Goal: Transaction & Acquisition: Book appointment/travel/reservation

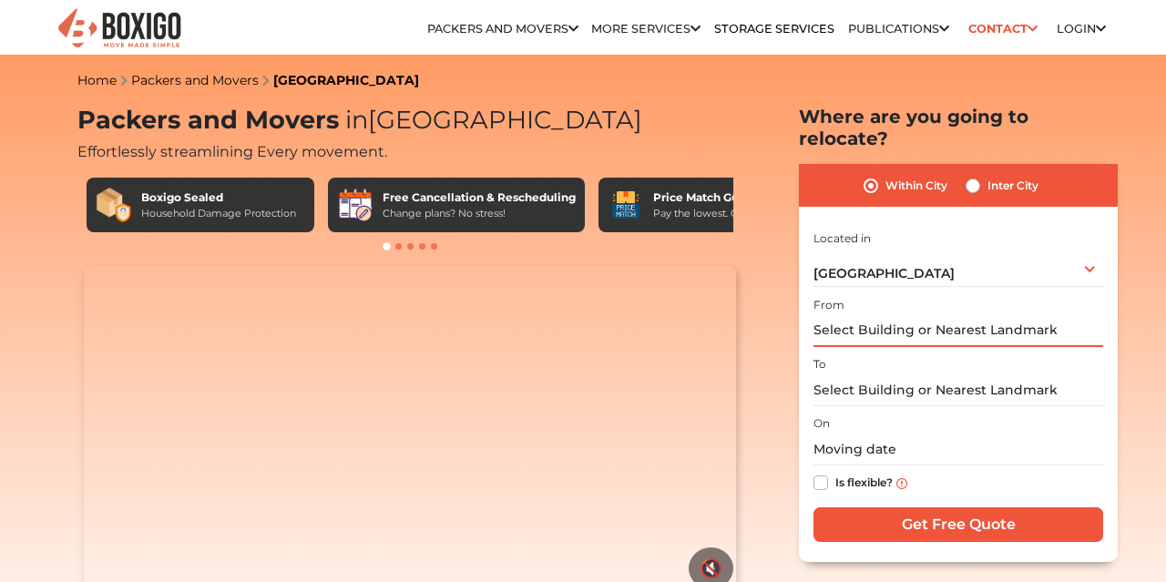
click at [870, 317] on input "text" at bounding box center [958, 331] width 290 height 32
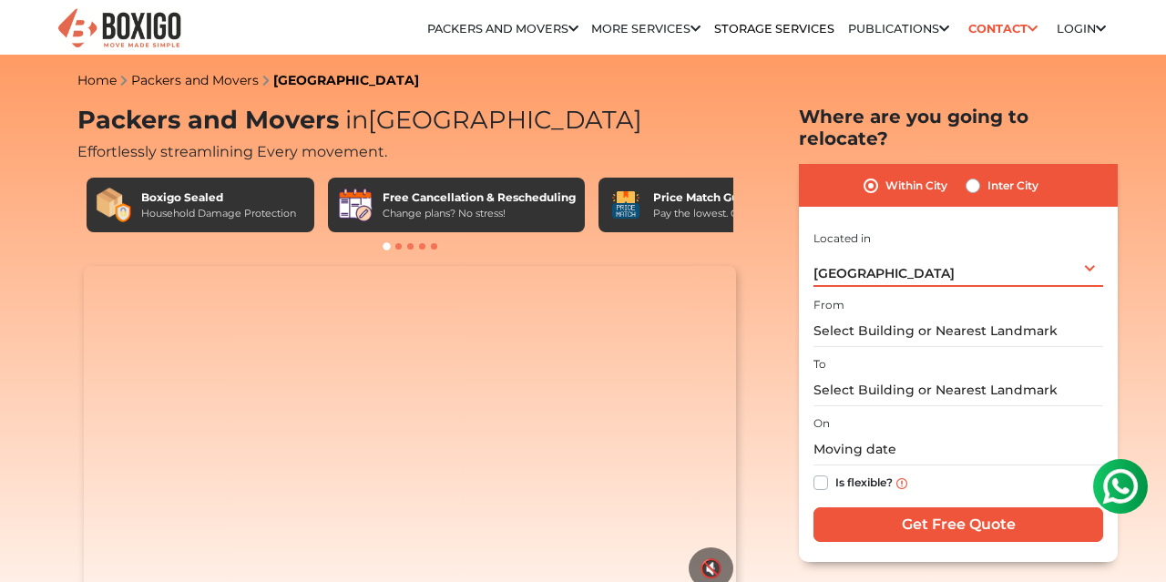
click at [932, 252] on div "[GEOGRAPHIC_DATA] Select City [GEOGRAPHIC_DATA] [GEOGRAPHIC_DATA] [GEOGRAPHIC_D…" at bounding box center [958, 268] width 290 height 38
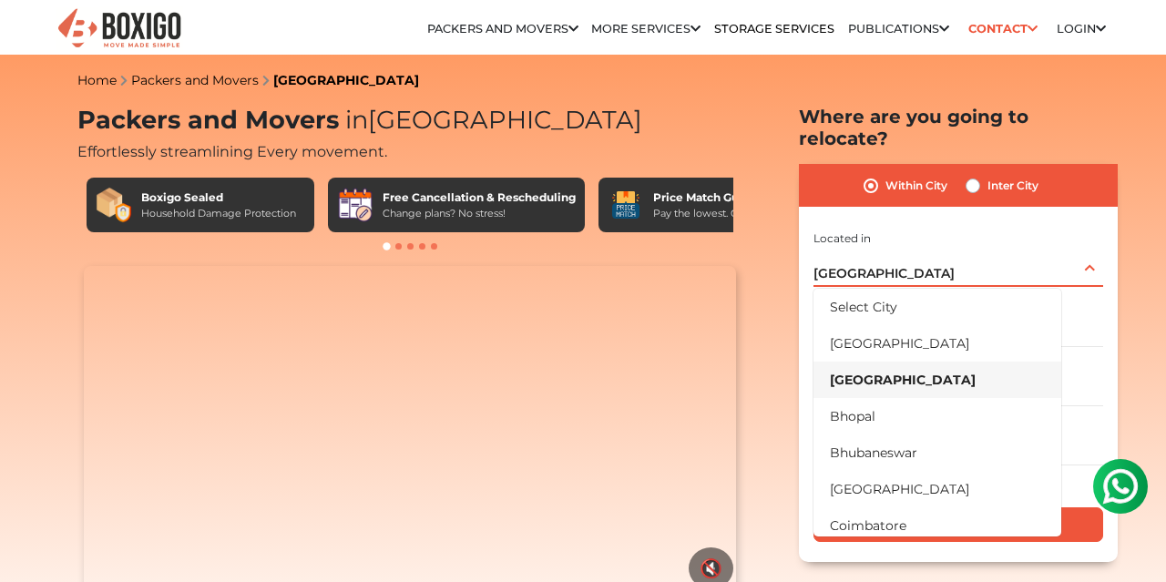
click at [932, 252] on div "[GEOGRAPHIC_DATA] Select City [GEOGRAPHIC_DATA] [GEOGRAPHIC_DATA] [GEOGRAPHIC_D…" at bounding box center [958, 268] width 290 height 38
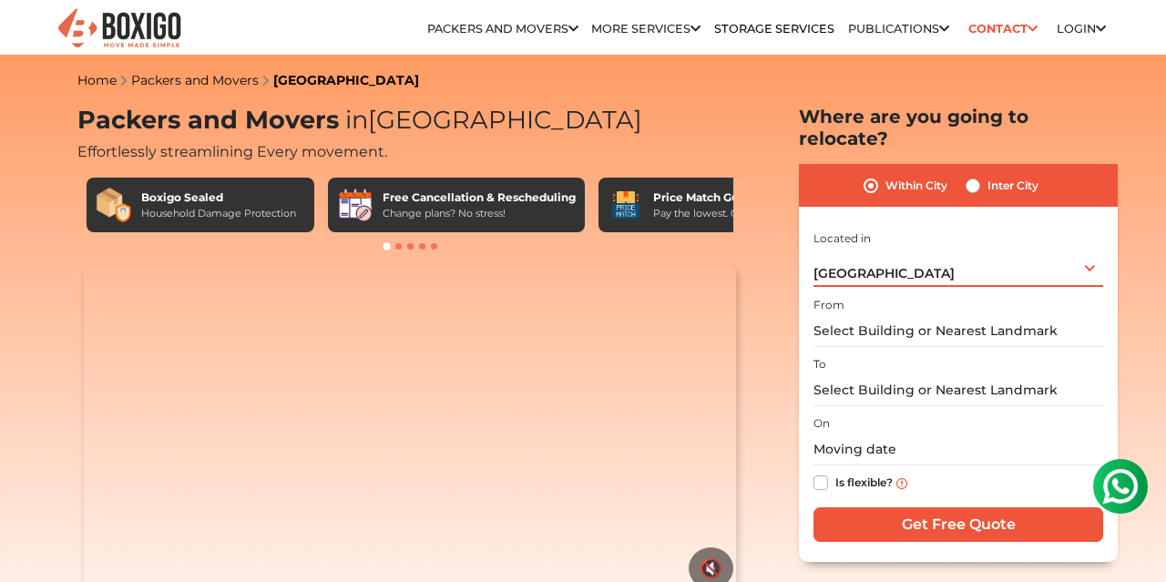
click at [910, 251] on div "[GEOGRAPHIC_DATA] Select City [GEOGRAPHIC_DATA] [GEOGRAPHIC_DATA] [GEOGRAPHIC_D…" at bounding box center [958, 268] width 290 height 38
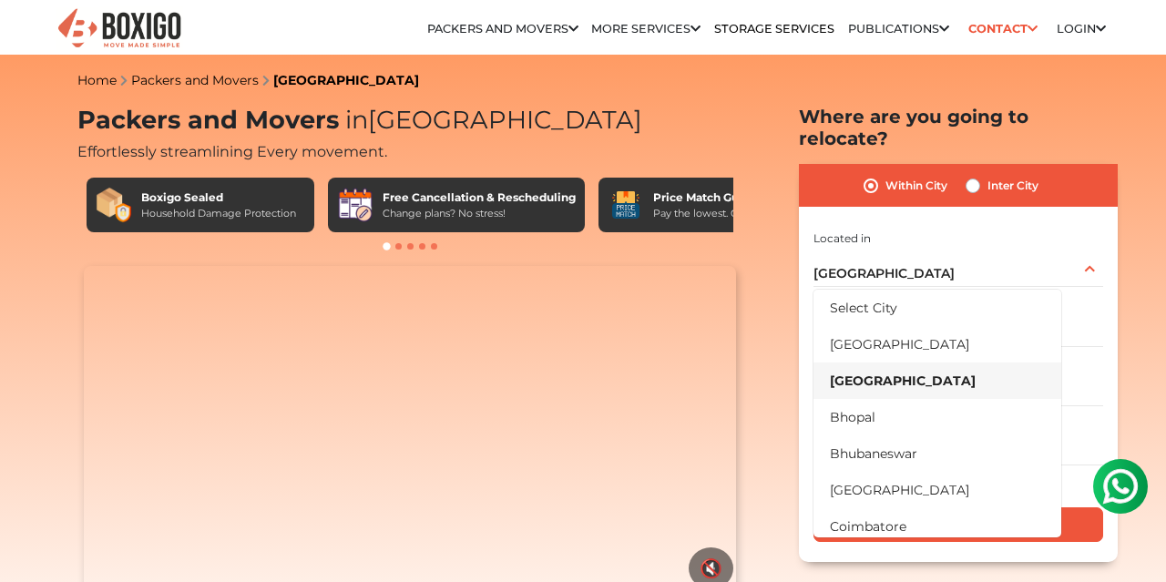
click at [976, 176] on div "Within City Inter City" at bounding box center [958, 185] width 319 height 43
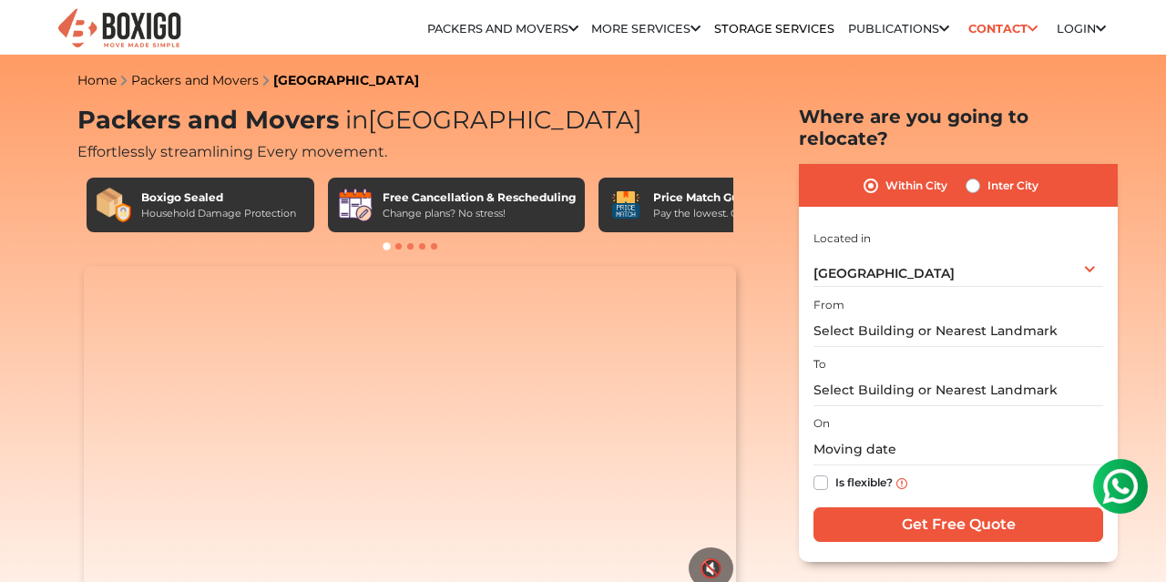
click at [987, 175] on label "Inter City" at bounding box center [1012, 186] width 51 height 22
click at [976, 175] on input "Inter City" at bounding box center [973, 184] width 15 height 18
radio input "true"
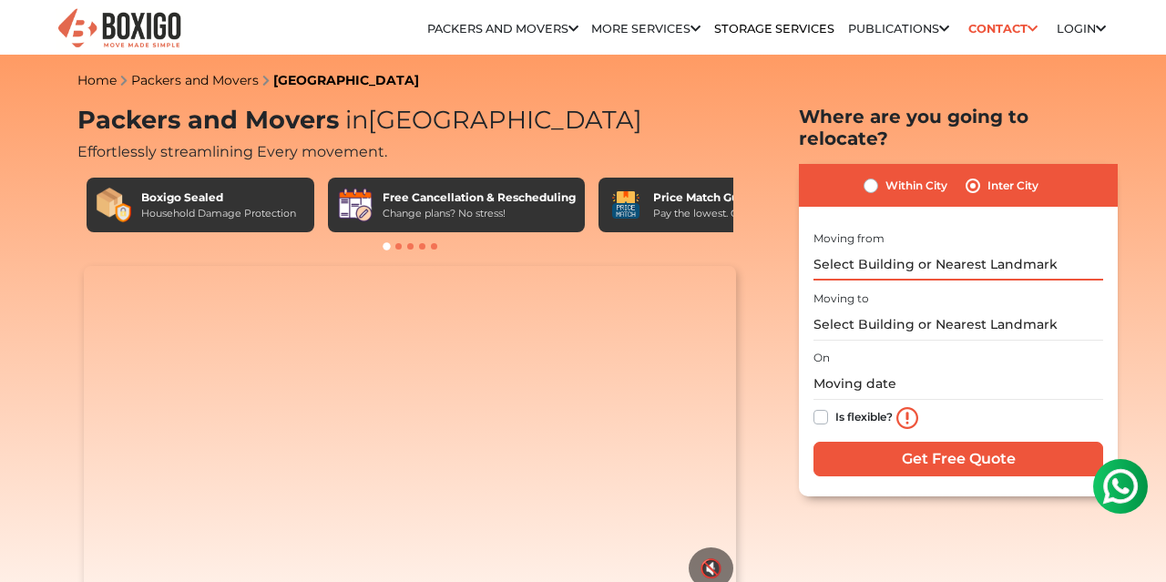
click at [892, 255] on input "text" at bounding box center [958, 265] width 290 height 32
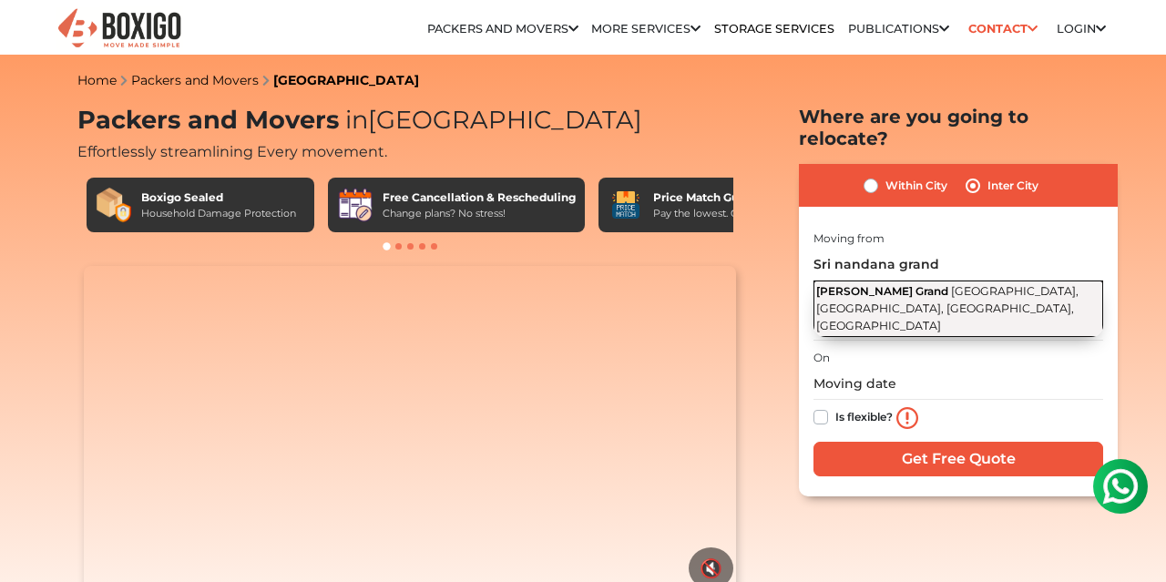
click at [902, 291] on span "[GEOGRAPHIC_DATA], [GEOGRAPHIC_DATA], [GEOGRAPHIC_DATA], [GEOGRAPHIC_DATA]" at bounding box center [947, 307] width 262 height 47
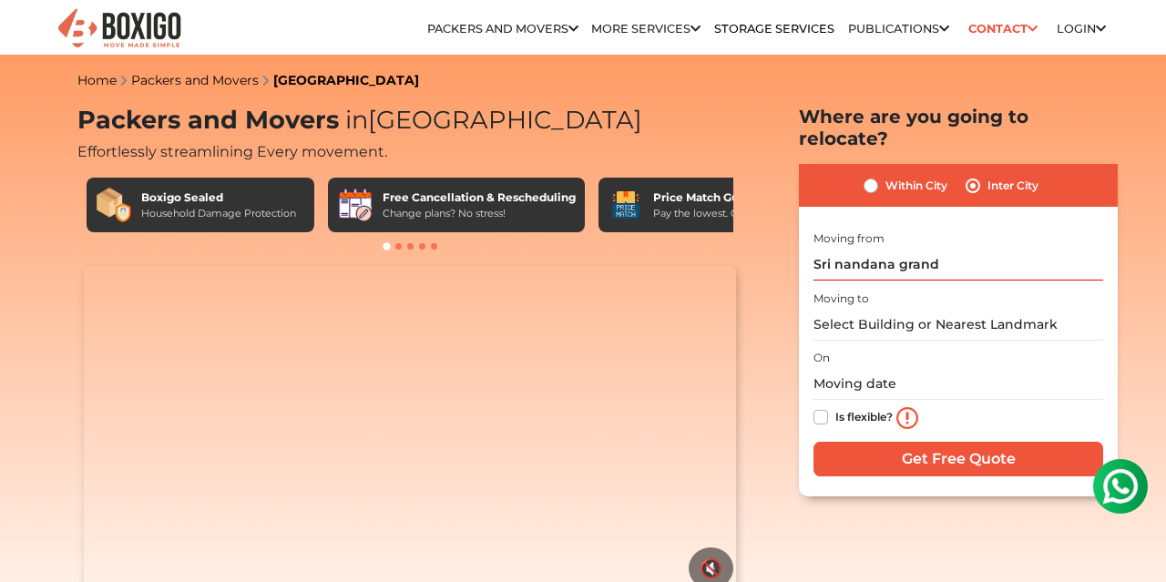
type input "[PERSON_NAME][GEOGRAPHIC_DATA], [GEOGRAPHIC_DATA], [GEOGRAPHIC_DATA], [GEOGRAPH…"
click at [939, 309] on input "text" at bounding box center [958, 325] width 290 height 32
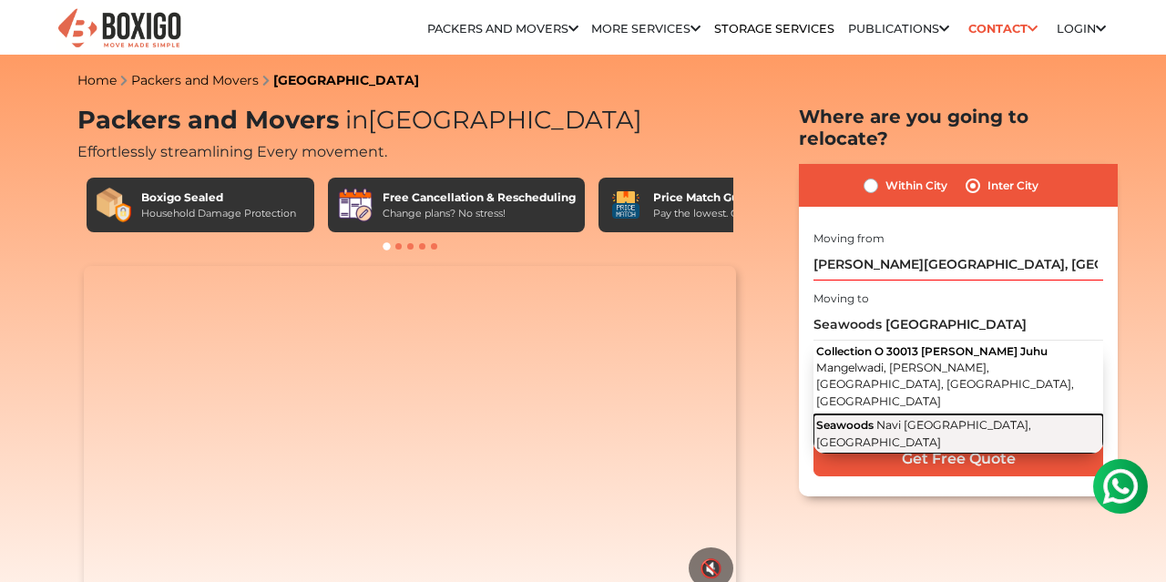
click at [992, 418] on span "Navi [GEOGRAPHIC_DATA], [GEOGRAPHIC_DATA]" at bounding box center [923, 433] width 215 height 31
type input "Seawoods, [GEOGRAPHIC_DATA], [GEOGRAPHIC_DATA]"
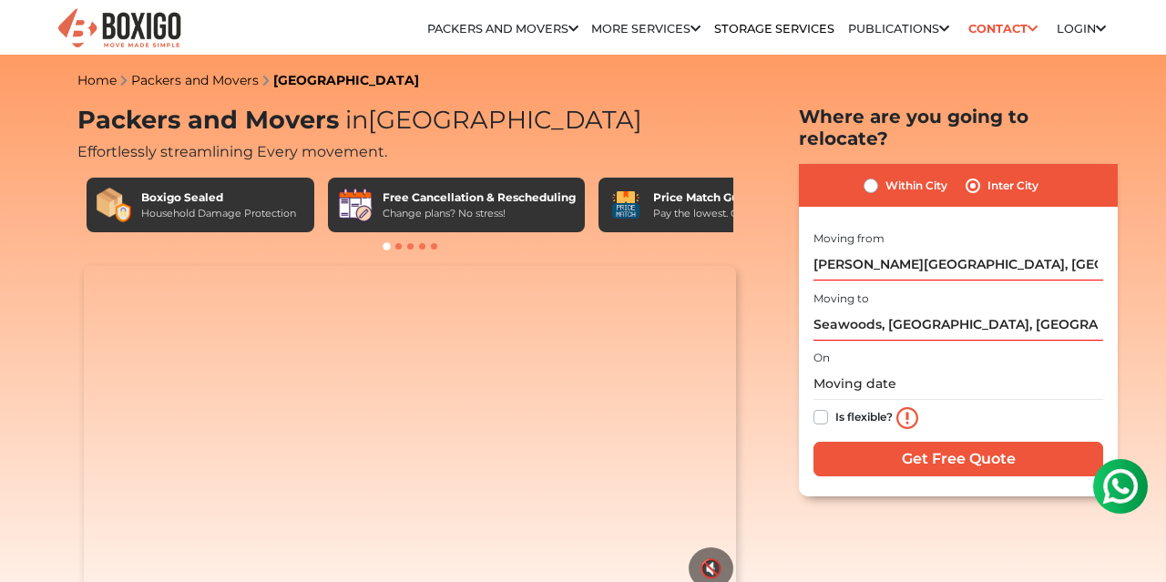
click at [835, 406] on label "Is flexible?" at bounding box center [863, 415] width 57 height 19
click at [823, 406] on input "Is flexible?" at bounding box center [820, 415] width 15 height 18
click at [835, 406] on label "Is flexible?" at bounding box center [863, 415] width 57 height 19
click at [823, 406] on input "Is flexible?" at bounding box center [820, 415] width 15 height 18
click at [835, 406] on label "Is flexible?" at bounding box center [863, 415] width 57 height 19
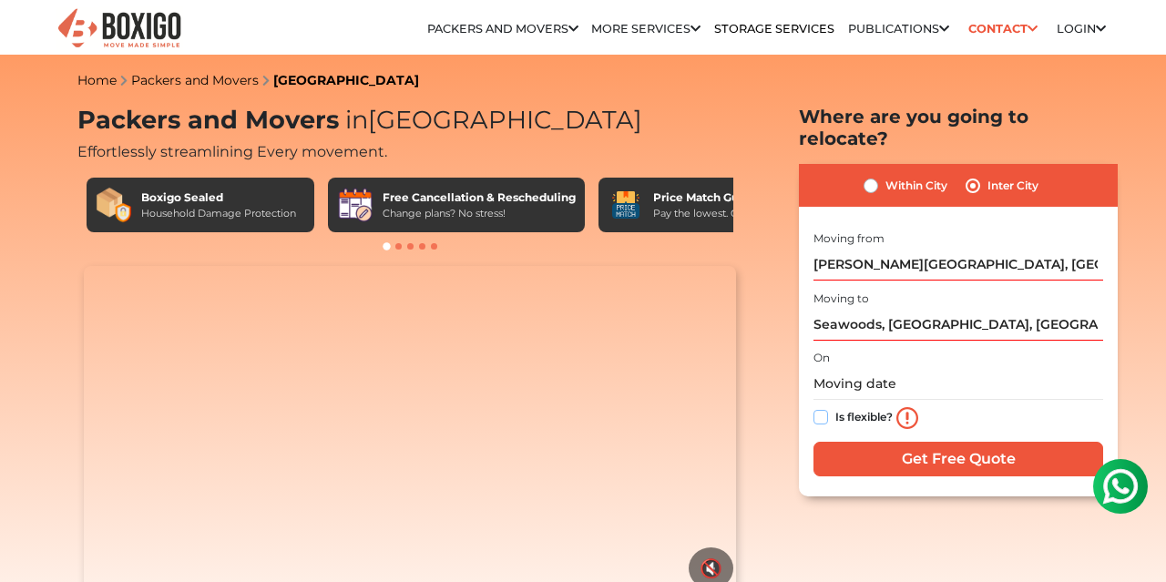
click at [823, 406] on input "Is flexible?" at bounding box center [820, 415] width 15 height 18
checkbox input "true"
click at [885, 449] on input "Get Free Quote" at bounding box center [958, 459] width 290 height 35
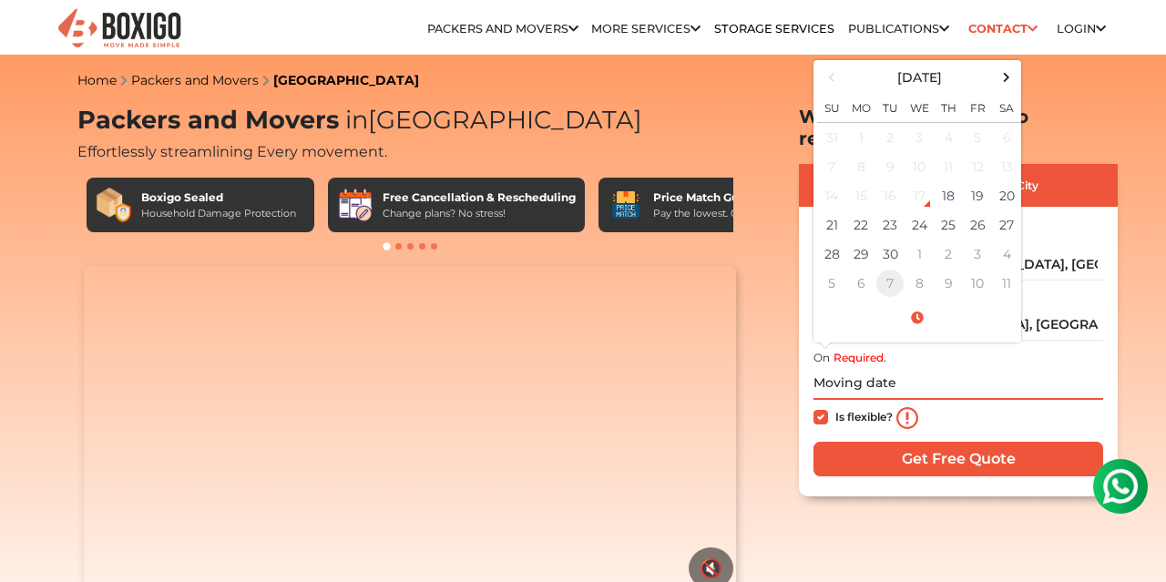
click at [899, 271] on td "7" at bounding box center [889, 283] width 29 height 29
type input "[DATE] 12:00 AM"
click at [1008, 368] on input "[DATE] 12:00 AM" at bounding box center [958, 384] width 290 height 32
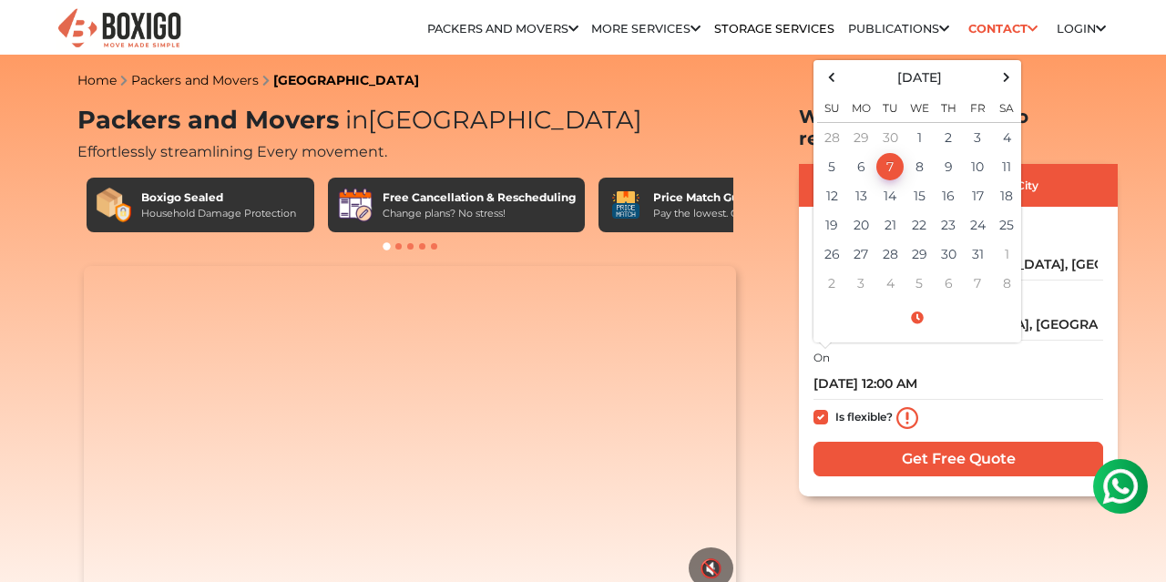
click at [833, 400] on div "Is flexible?" at bounding box center [958, 418] width 290 height 36
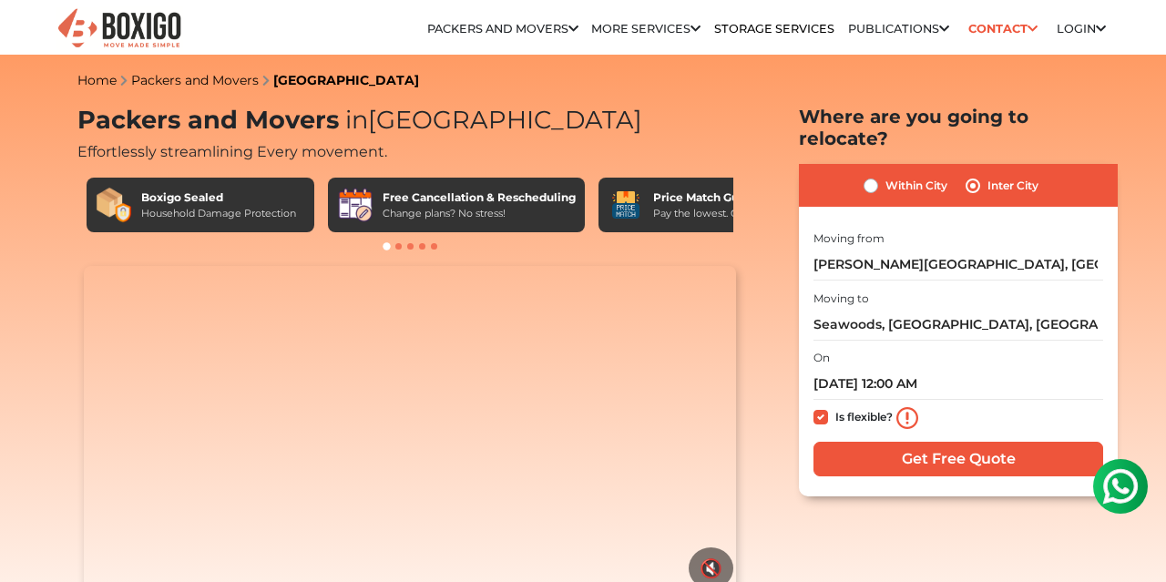
click at [835, 406] on label "Is flexible?" at bounding box center [863, 415] width 57 height 19
click at [824, 406] on input "Is flexible?" at bounding box center [820, 415] width 15 height 18
checkbox input "false"
click at [895, 448] on input "Get Free Quote" at bounding box center [958, 459] width 290 height 35
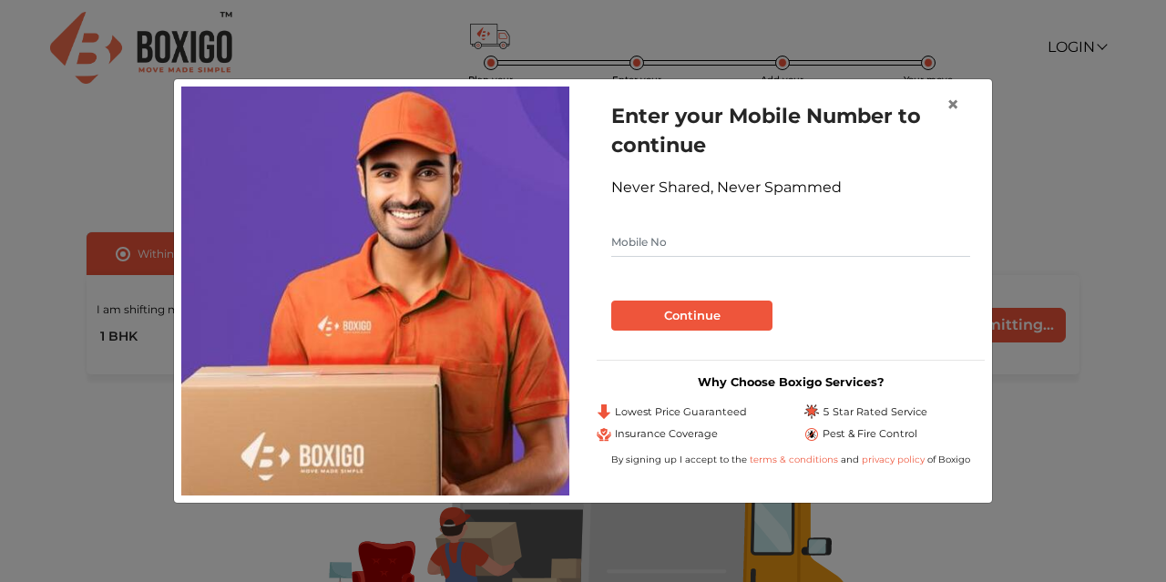
click at [724, 241] on input "text" at bounding box center [790, 242] width 359 height 29
type input "9677751663"
click at [727, 312] on button "Continue" at bounding box center [691, 316] width 161 height 31
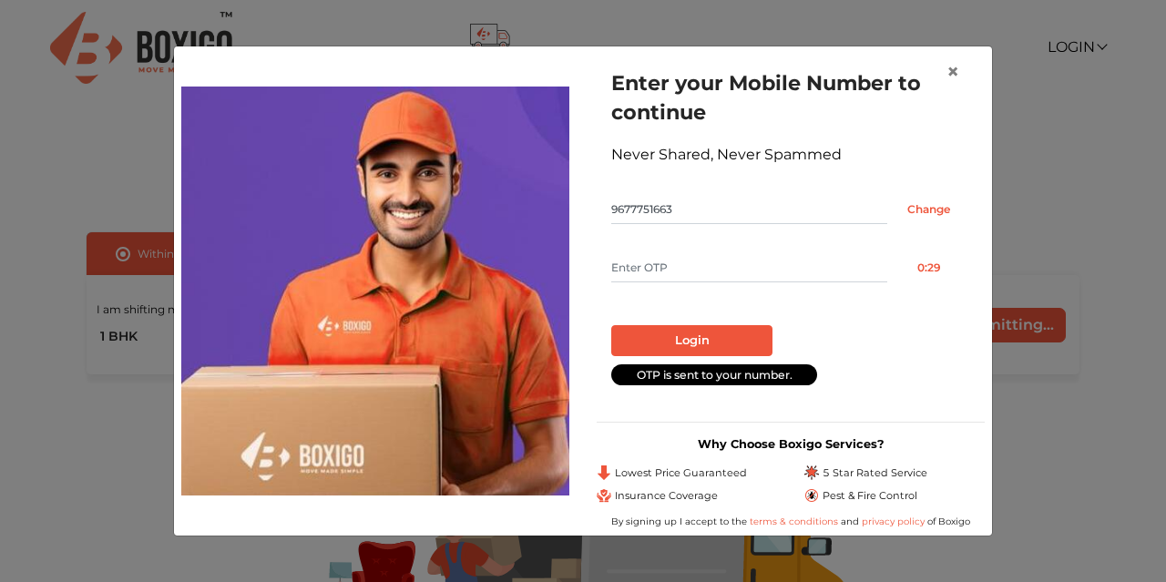
click at [684, 261] on input "text" at bounding box center [749, 267] width 276 height 29
type input "3085"
click at [755, 353] on button "Login" at bounding box center [691, 340] width 161 height 31
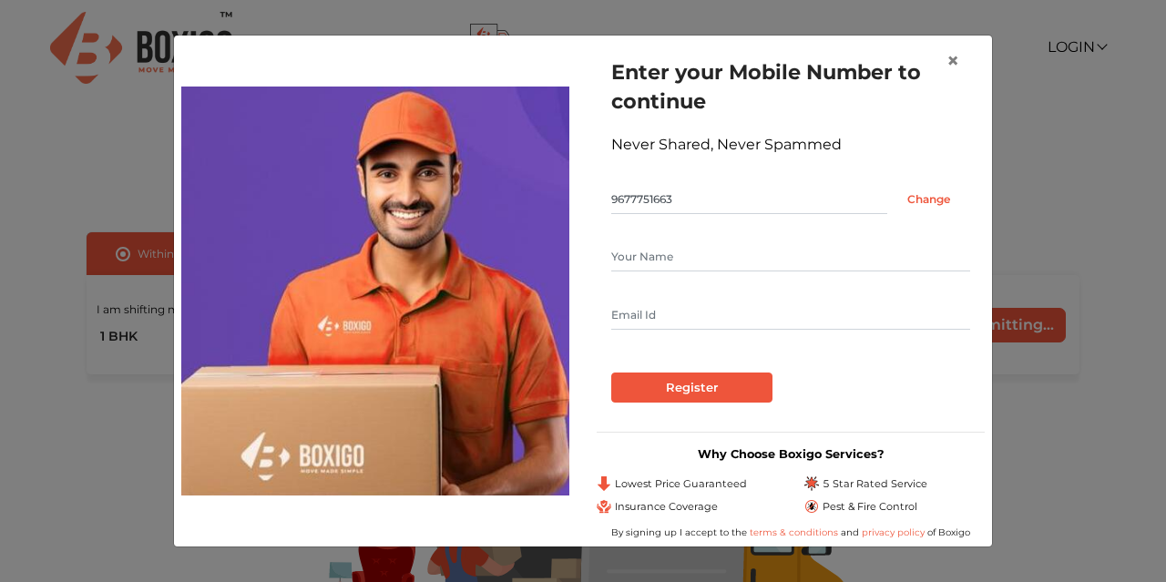
click at [712, 259] on input "text" at bounding box center [790, 256] width 359 height 29
type input "Subha"
type input "Subhashankar1297@gmail.com"
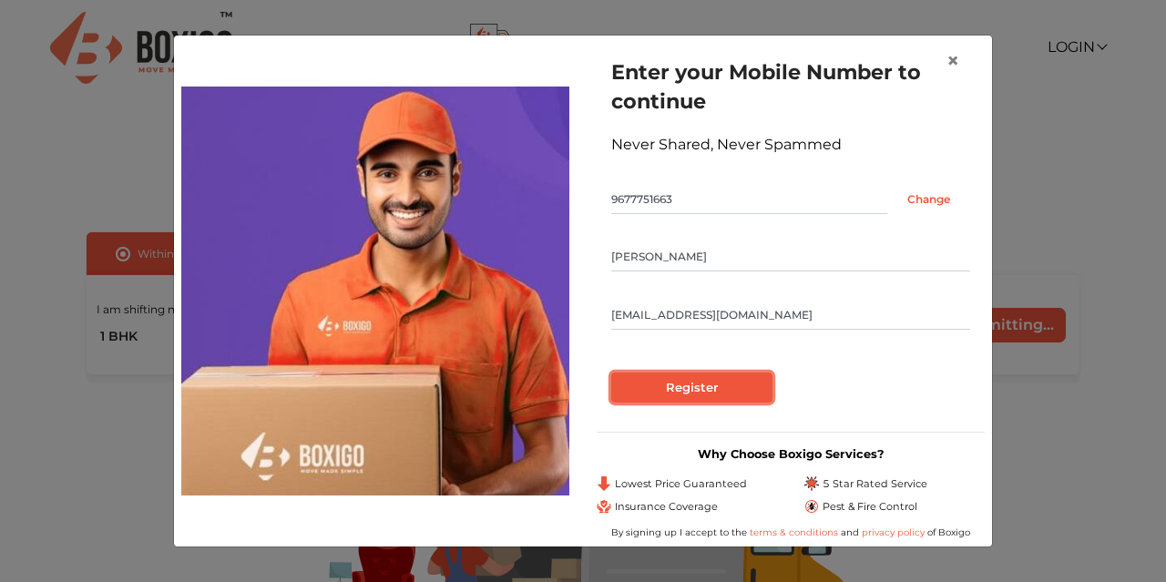
click at [611, 373] on input "Register" at bounding box center [691, 388] width 161 height 31
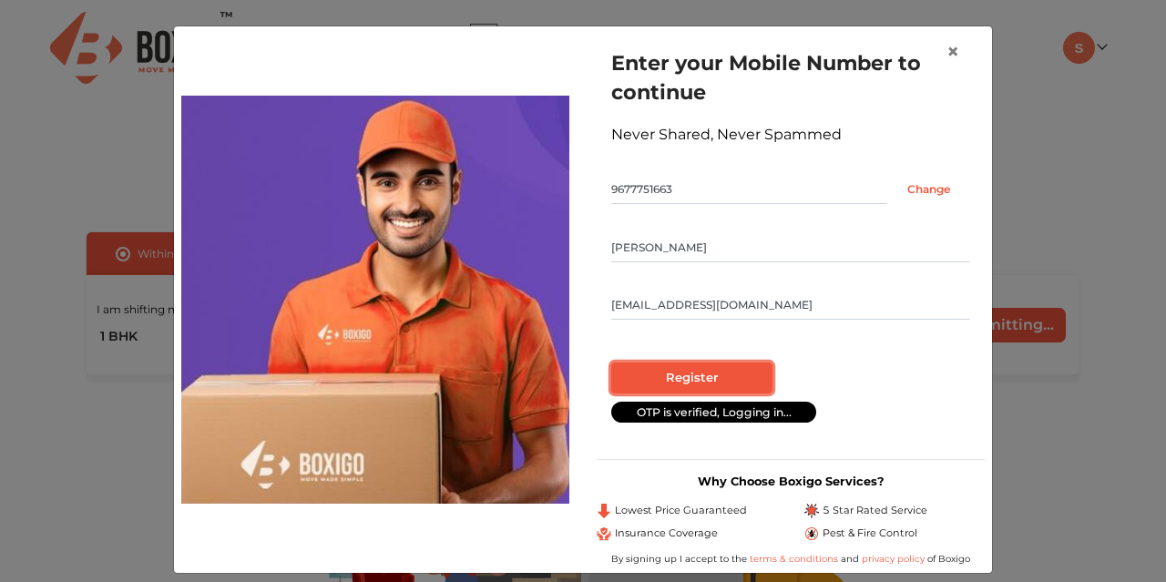
radio input "false"
radio input "true"
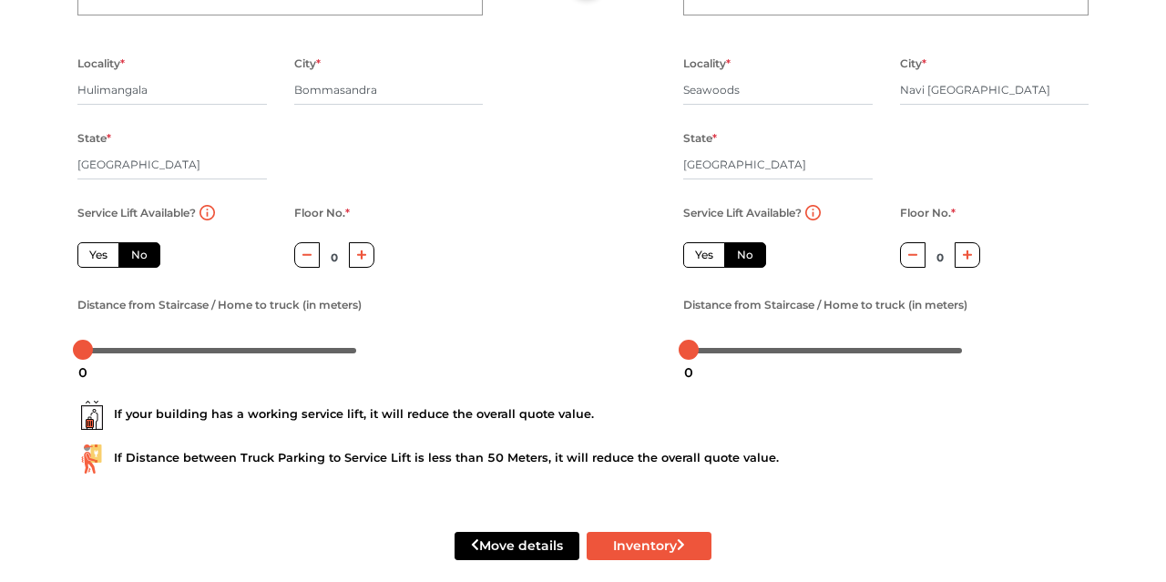
scroll to position [279, 0]
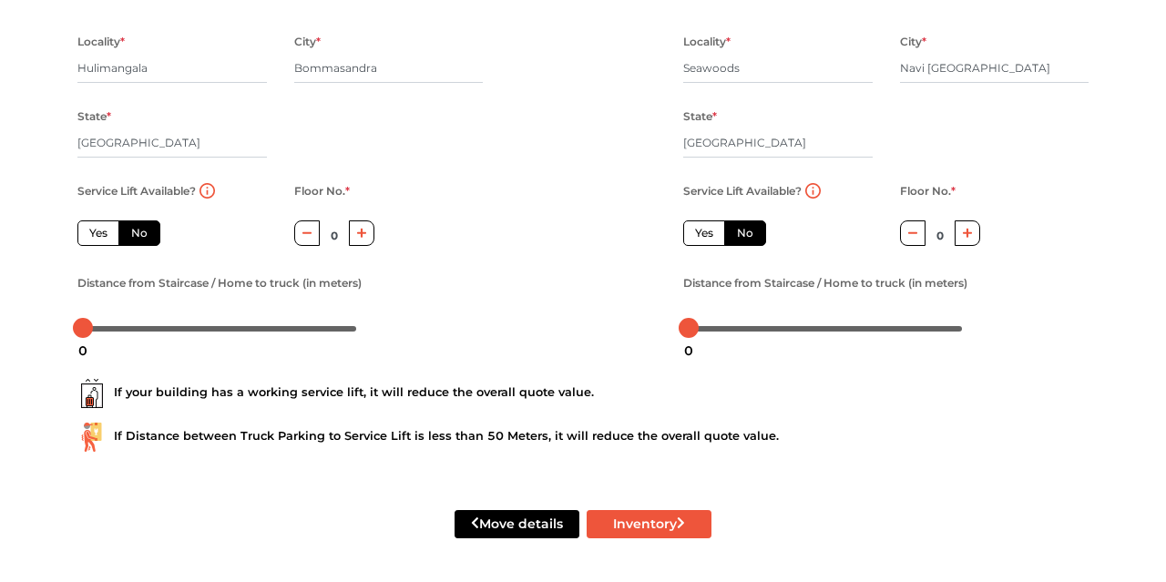
click at [361, 230] on icon "button" at bounding box center [362, 233] width 10 height 11
type input "4"
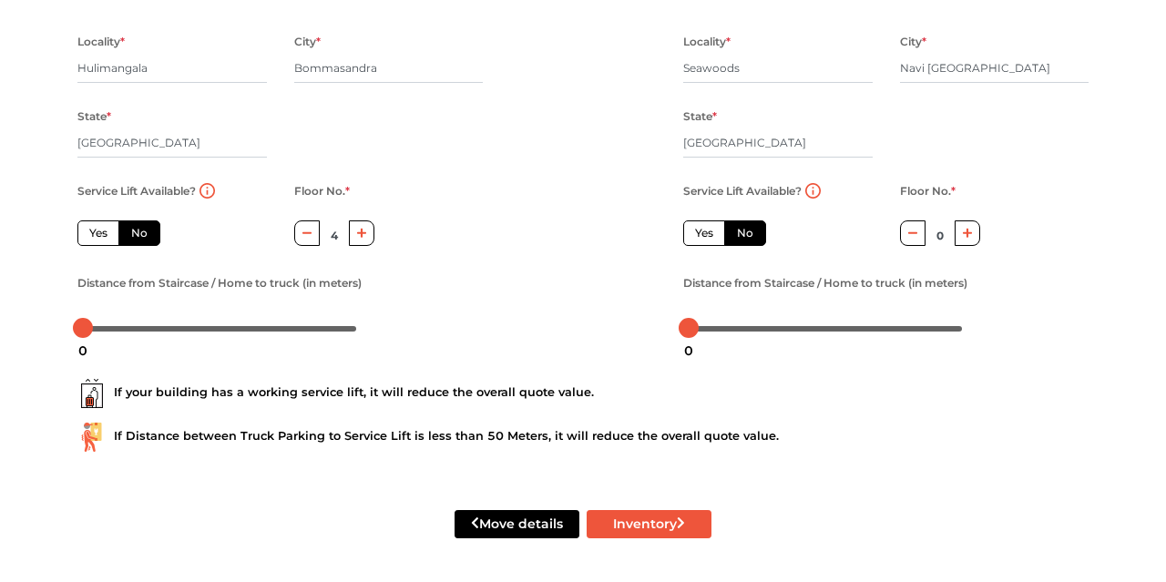
click at [99, 228] on label "Yes" at bounding box center [98, 233] width 42 height 26
click at [99, 228] on input "Yes" at bounding box center [95, 231] width 12 height 12
radio input "true"
type input "0"
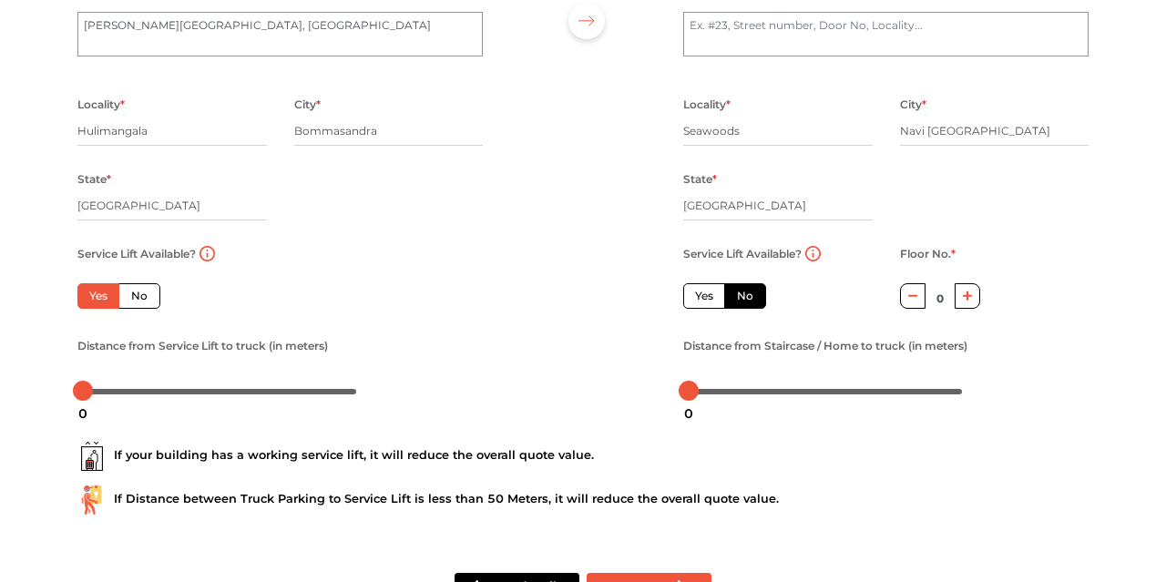
scroll to position [89, 0]
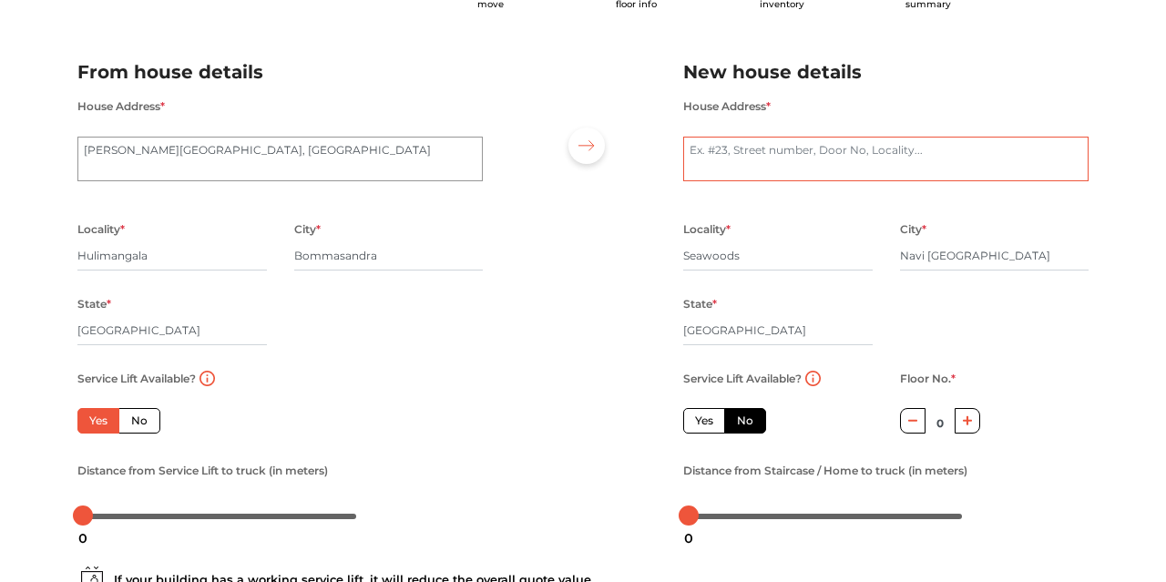
click at [756, 147] on textarea "House Address *" at bounding box center [885, 160] width 405 height 46
type textarea "Sai dharshan"
drag, startPoint x: 702, startPoint y: 435, endPoint x: 721, endPoint y: 426, distance: 20.4
click at [702, 434] on label "Yes" at bounding box center [704, 421] width 42 height 26
click at [702, 424] on input "Yes" at bounding box center [701, 419] width 12 height 12
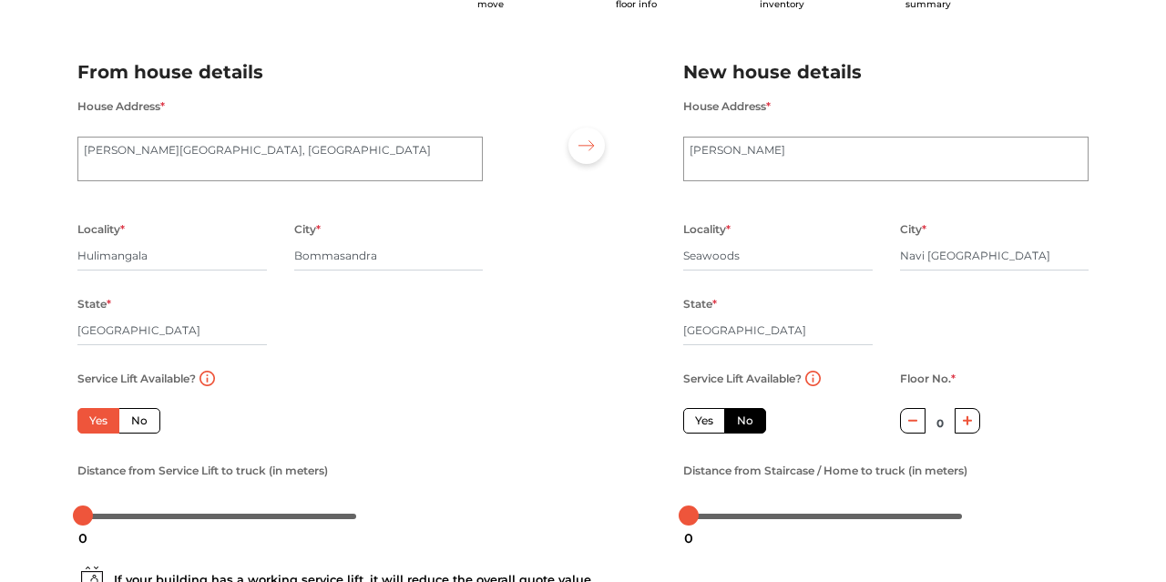
radio input "false"
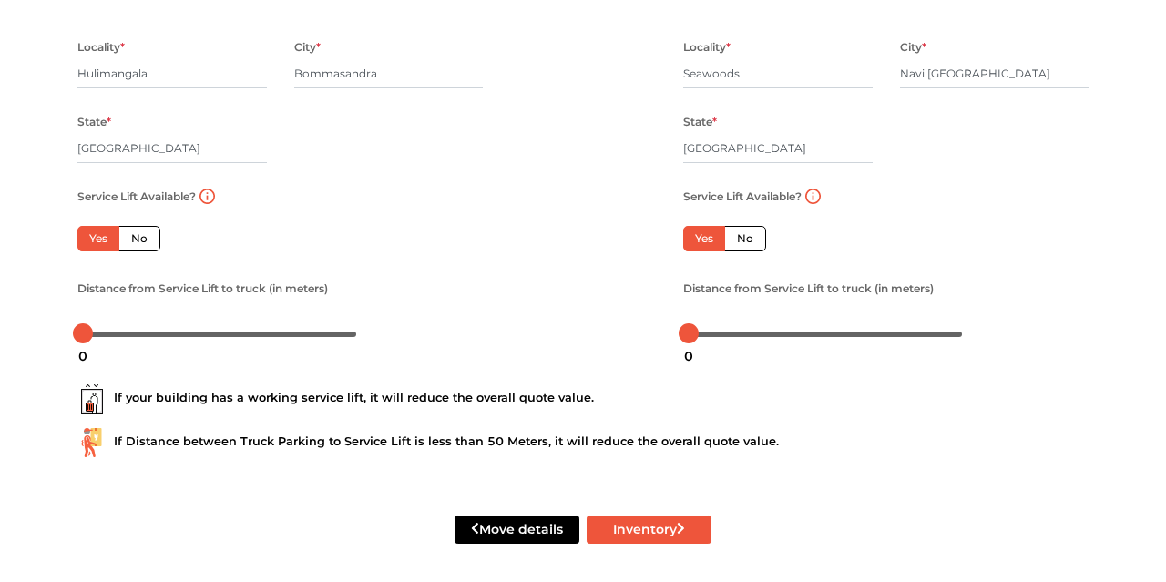
scroll to position [279, 0]
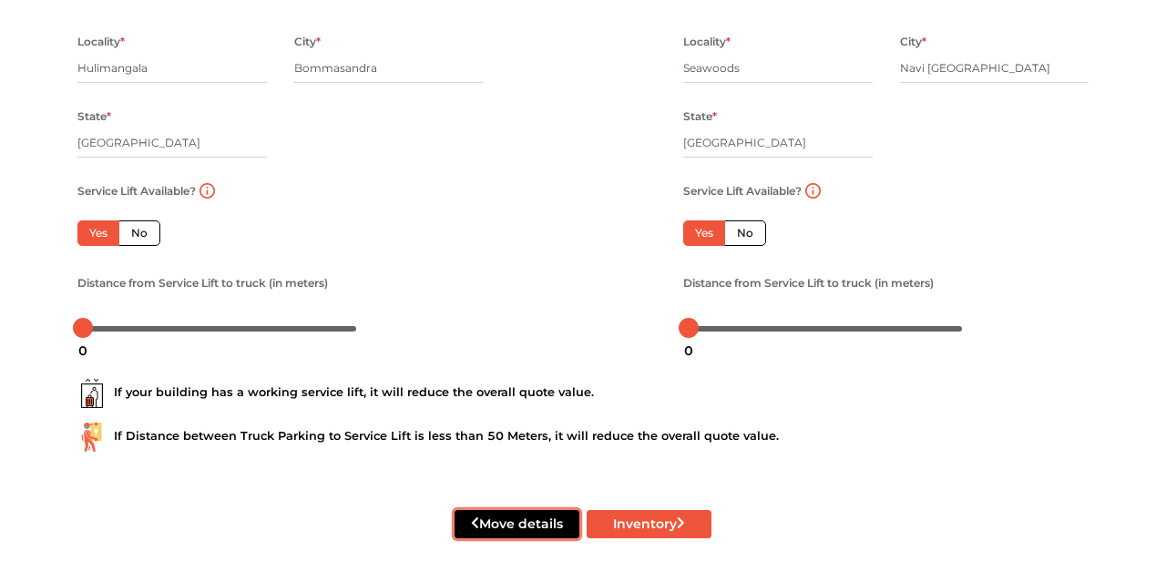
click at [531, 515] on button "Move details" at bounding box center [517, 524] width 125 height 28
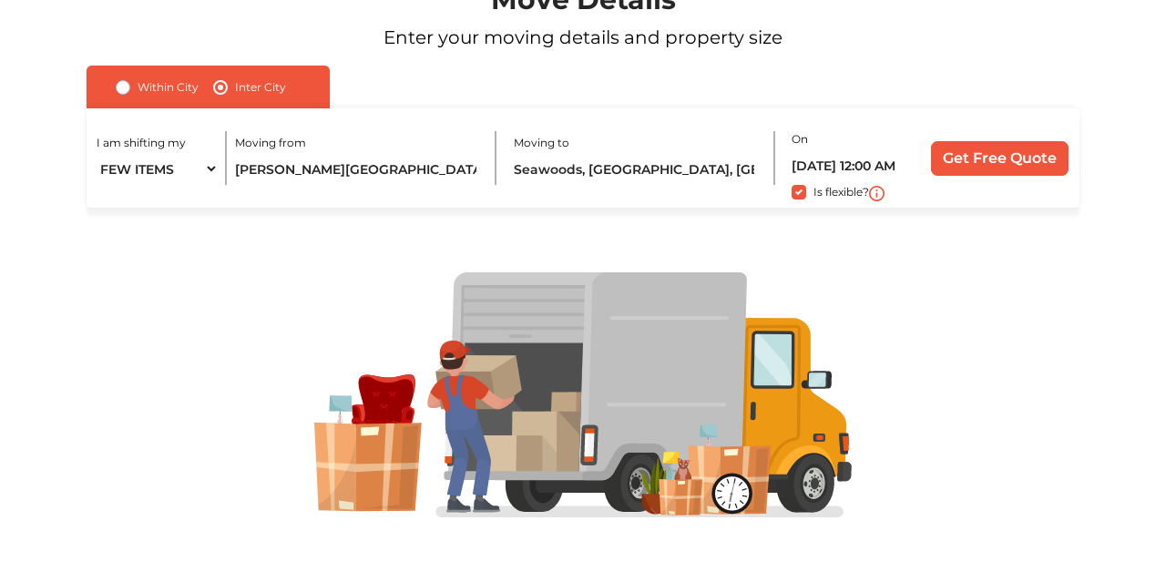
scroll to position [168, 0]
click at [985, 161] on input "Get Free Quote" at bounding box center [1000, 158] width 138 height 35
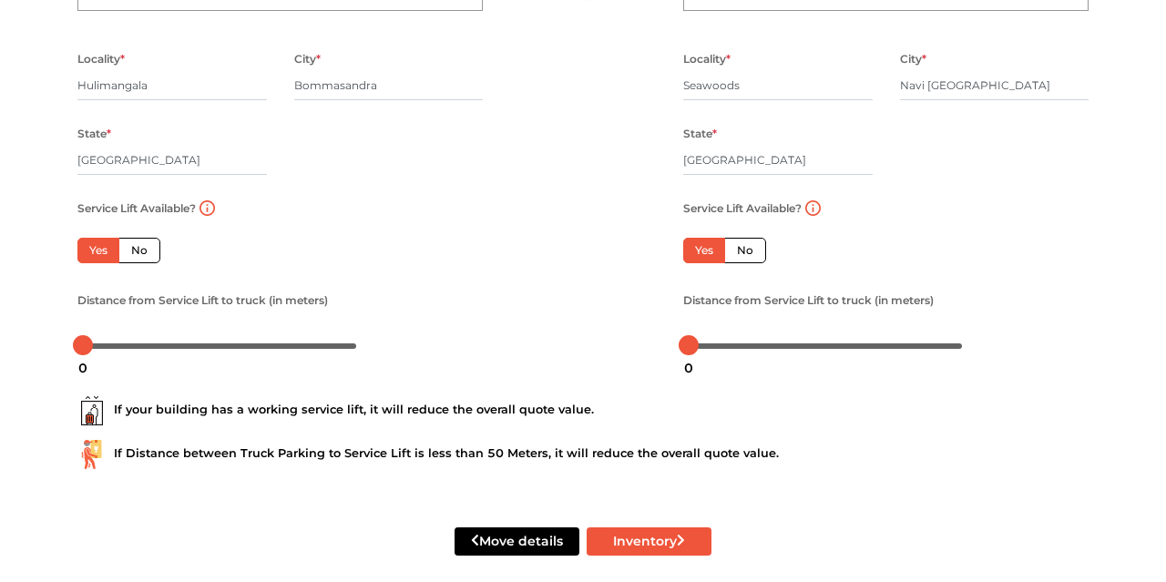
scroll to position [279, 0]
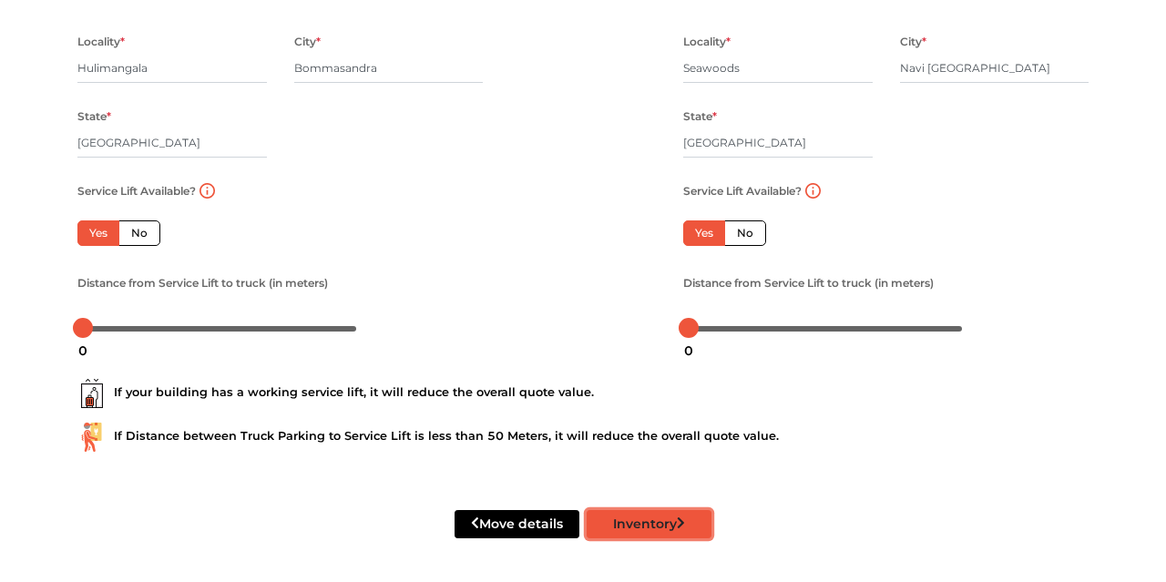
click at [655, 538] on button "Inventory" at bounding box center [649, 524] width 125 height 28
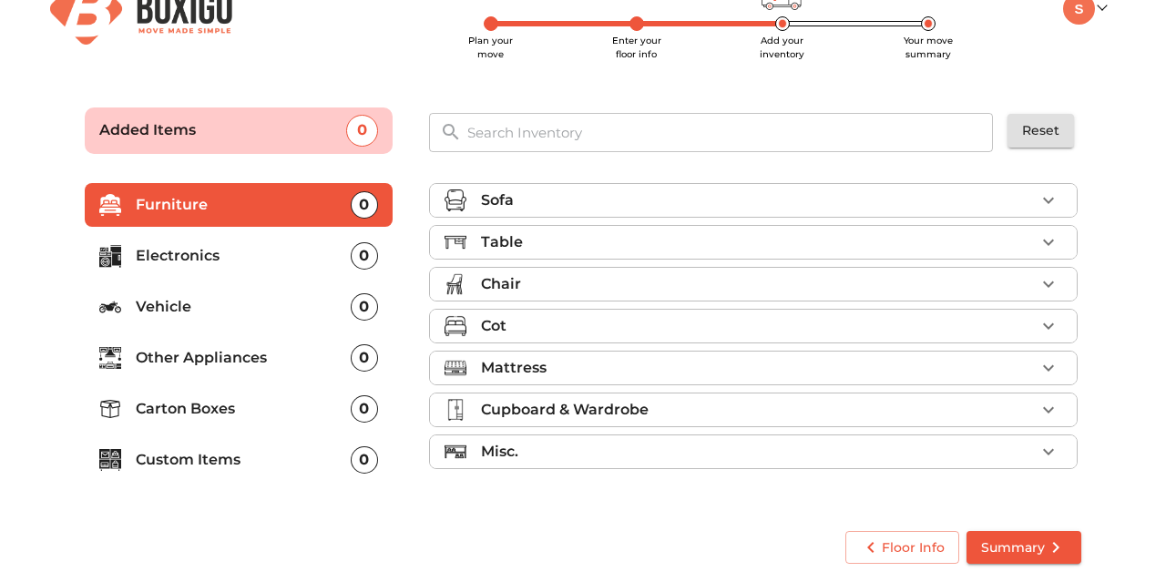
click at [832, 214] on li "Sofa" at bounding box center [753, 200] width 647 height 33
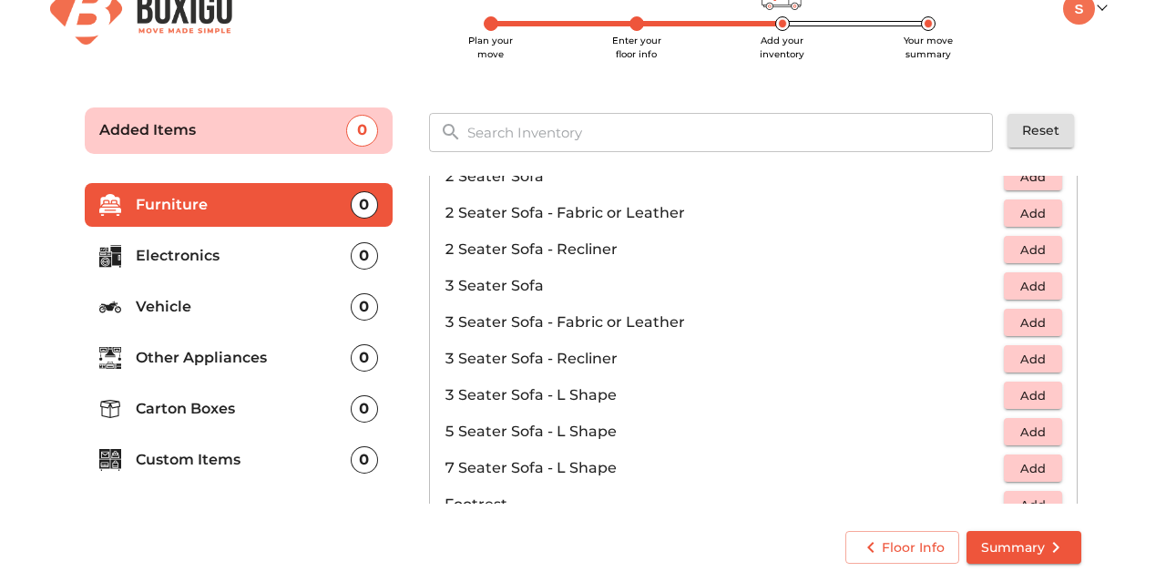
scroll to position [211, 0]
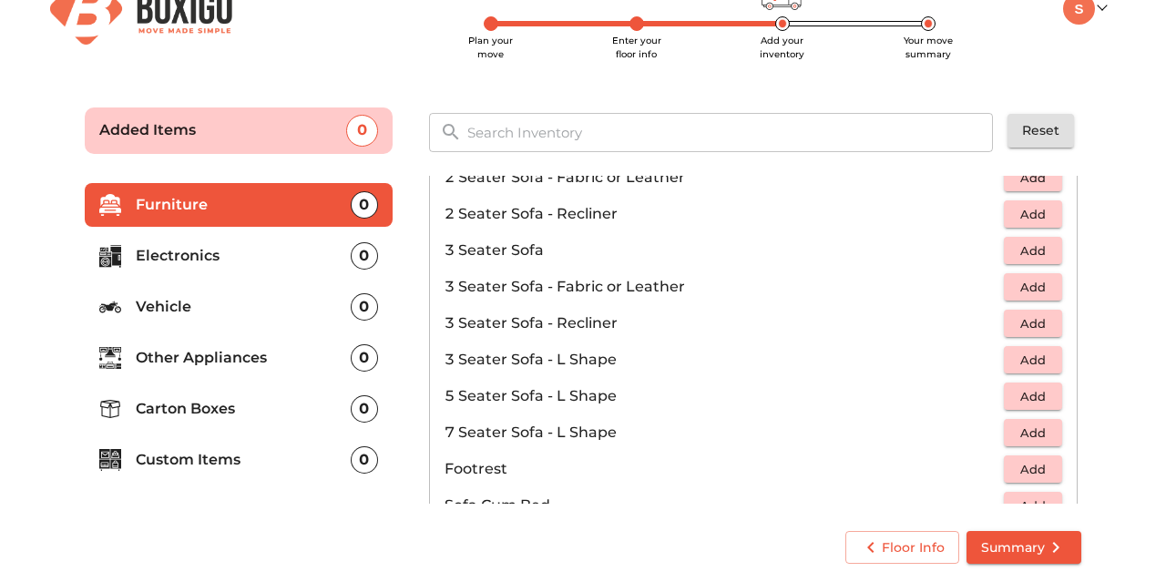
drag, startPoint x: 1039, startPoint y: 329, endPoint x: 1036, endPoint y: 369, distance: 40.2
click at [1039, 331] on span "Add" at bounding box center [1033, 323] width 40 height 21
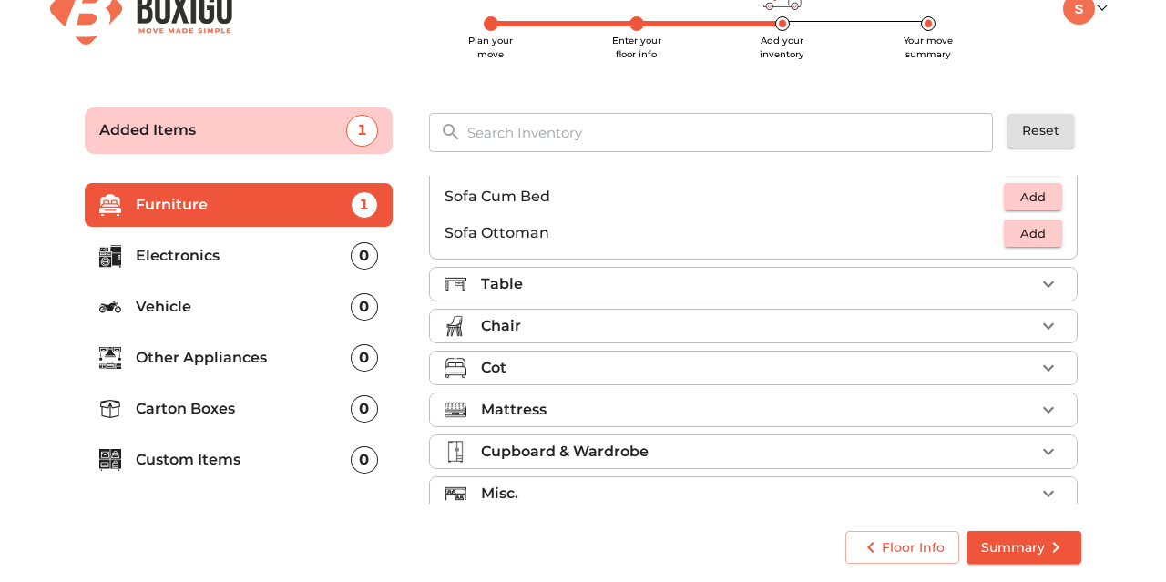
scroll to position [537, 0]
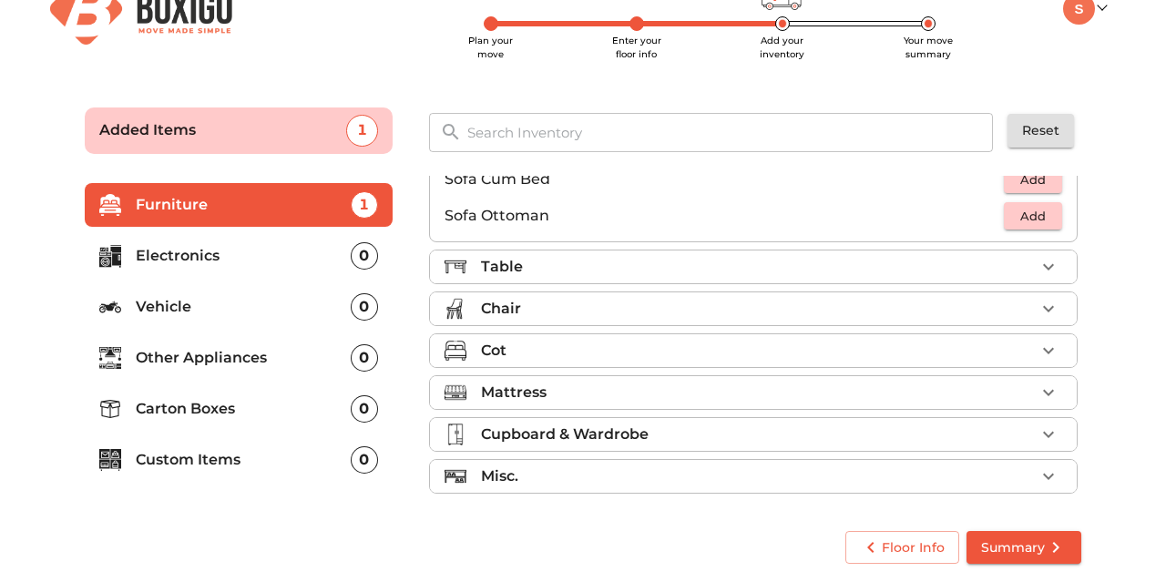
click at [1019, 253] on li "Table" at bounding box center [753, 266] width 647 height 33
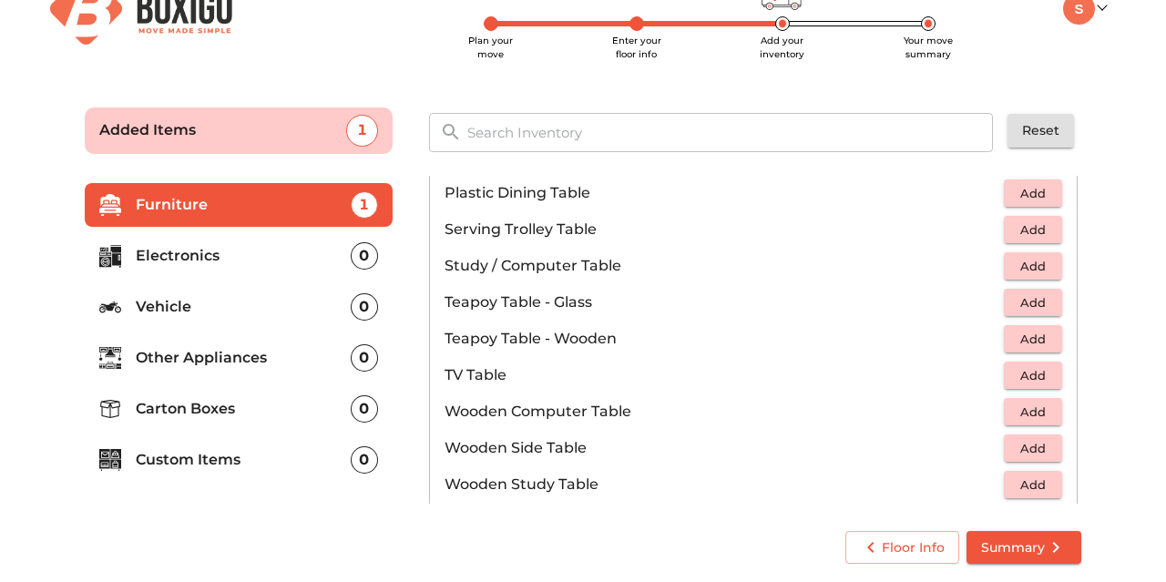
scroll to position [994, 0]
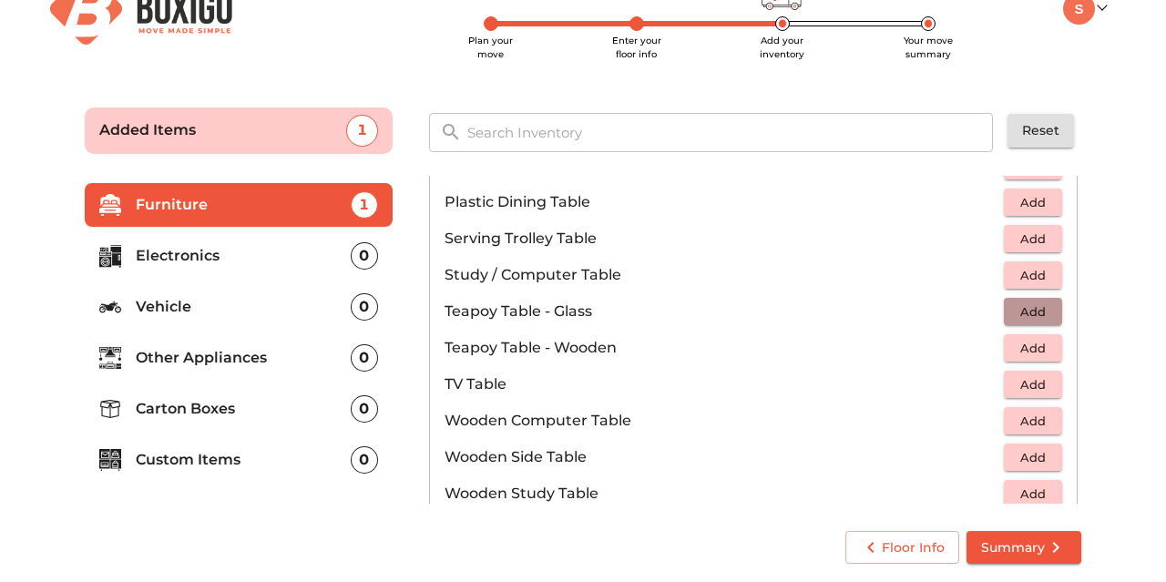
click at [1054, 310] on button "Add" at bounding box center [1033, 312] width 58 height 28
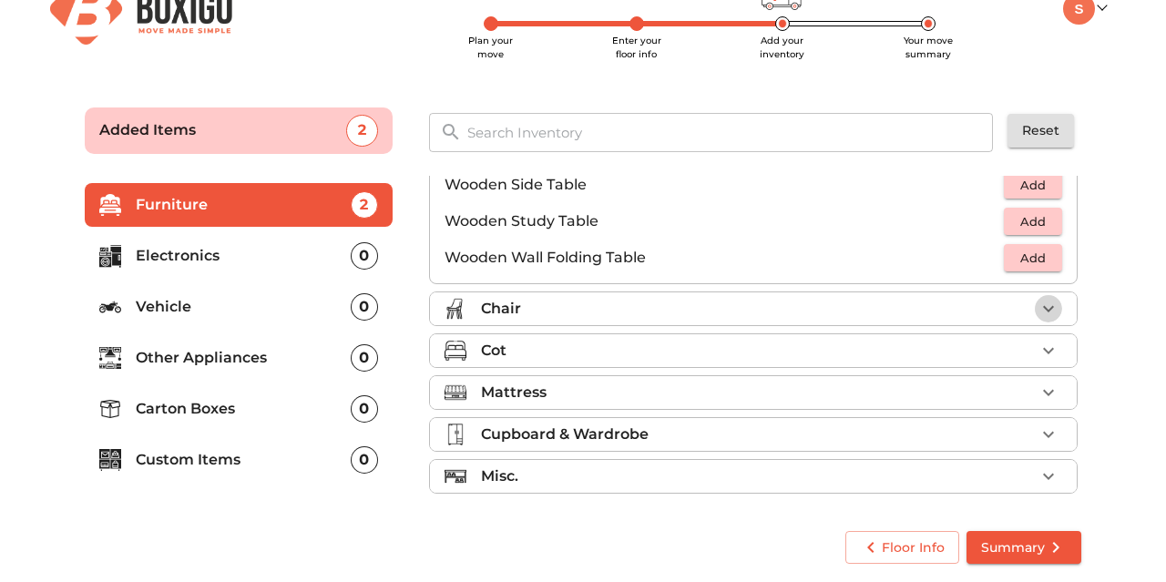
click at [1045, 319] on button "button" at bounding box center [1048, 308] width 27 height 27
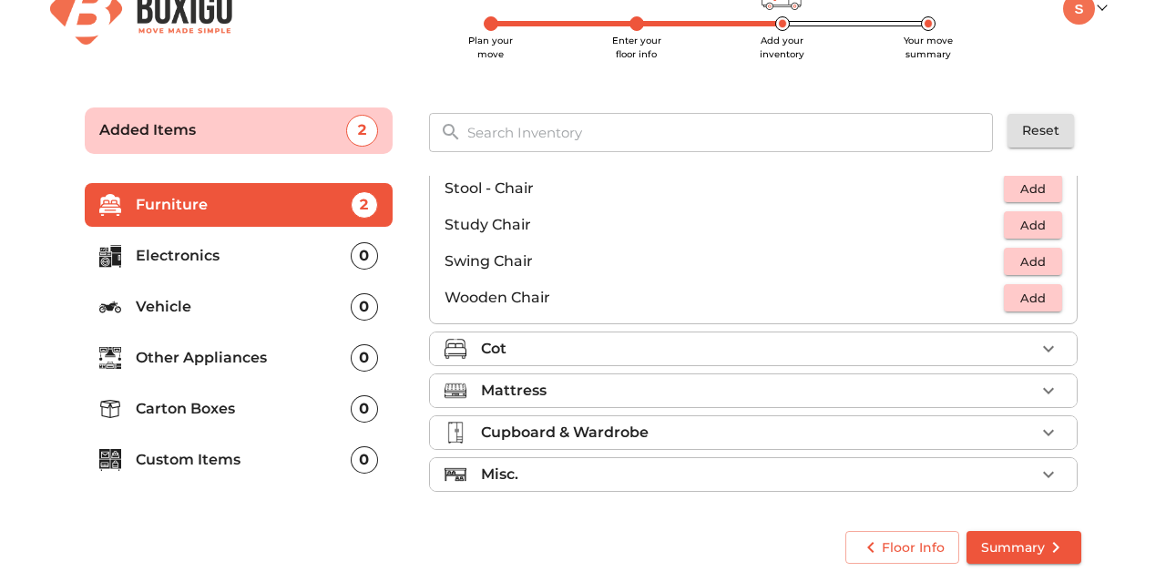
scroll to position [755, 0]
click at [962, 360] on li "Cot" at bounding box center [753, 351] width 647 height 33
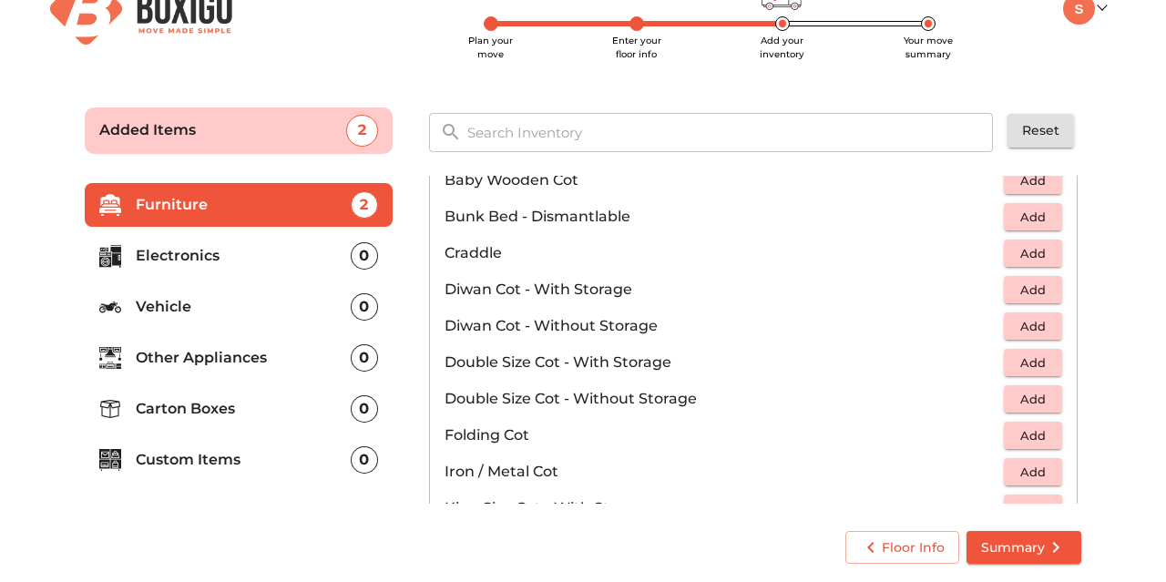
scroll to position [234, 0]
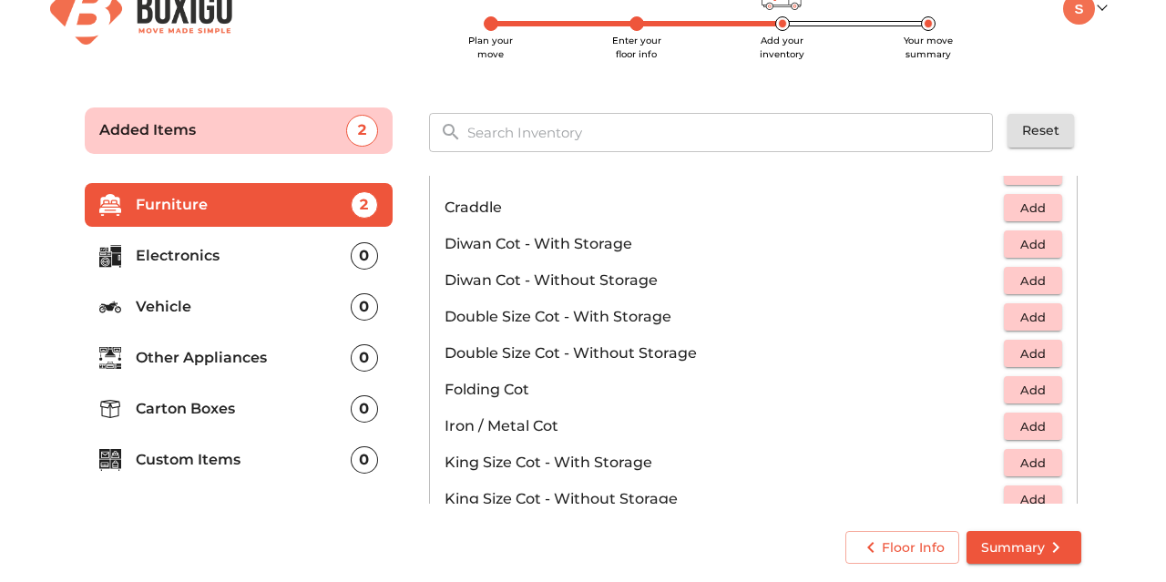
click at [1037, 352] on span "Add" at bounding box center [1033, 353] width 40 height 21
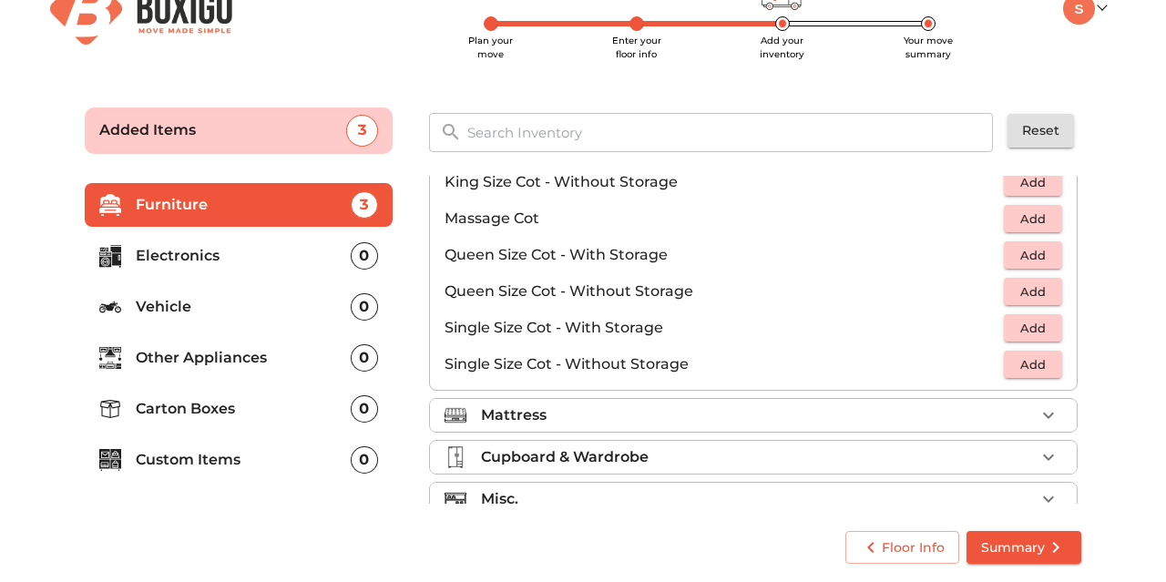
scroll to position [574, 0]
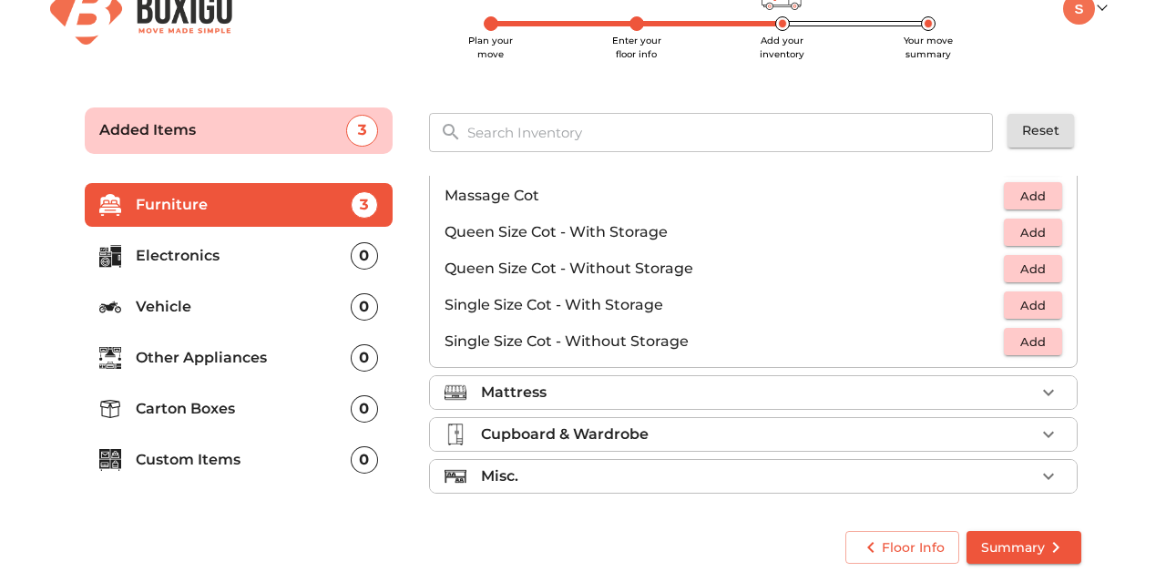
click at [1014, 389] on div "Mattress" at bounding box center [758, 393] width 554 height 22
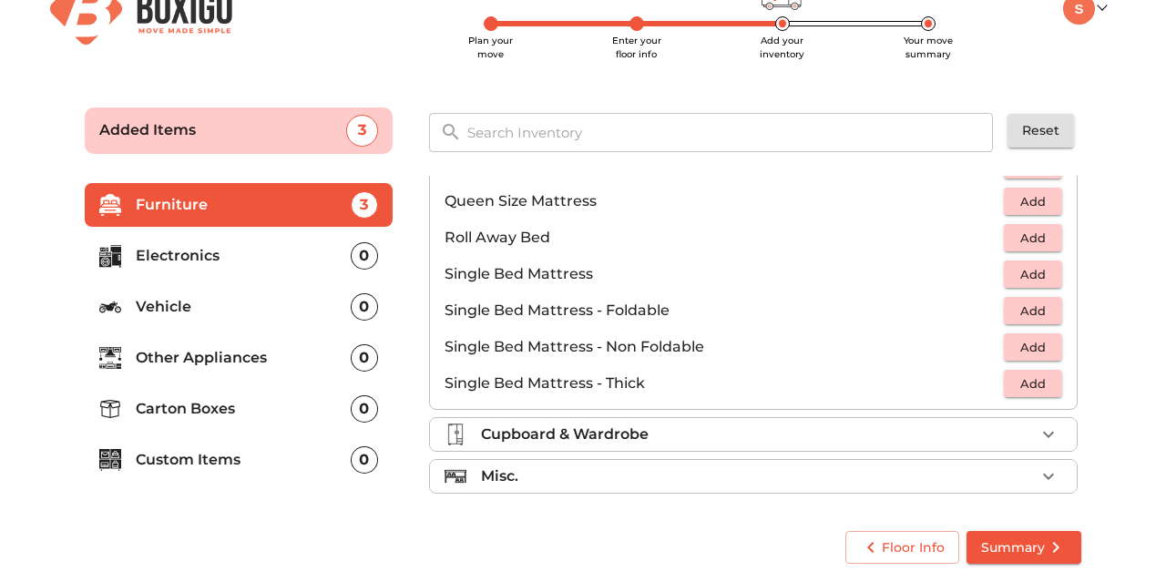
scroll to position [250, 0]
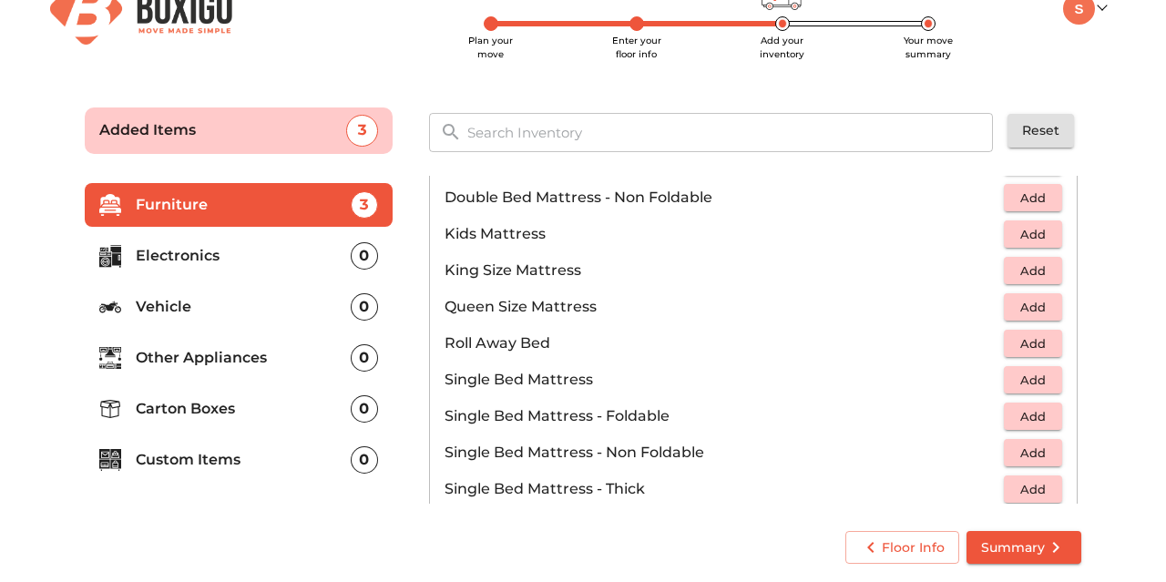
click at [1031, 273] on span "Add" at bounding box center [1033, 271] width 40 height 21
click at [1021, 311] on span "Add" at bounding box center [1033, 307] width 40 height 21
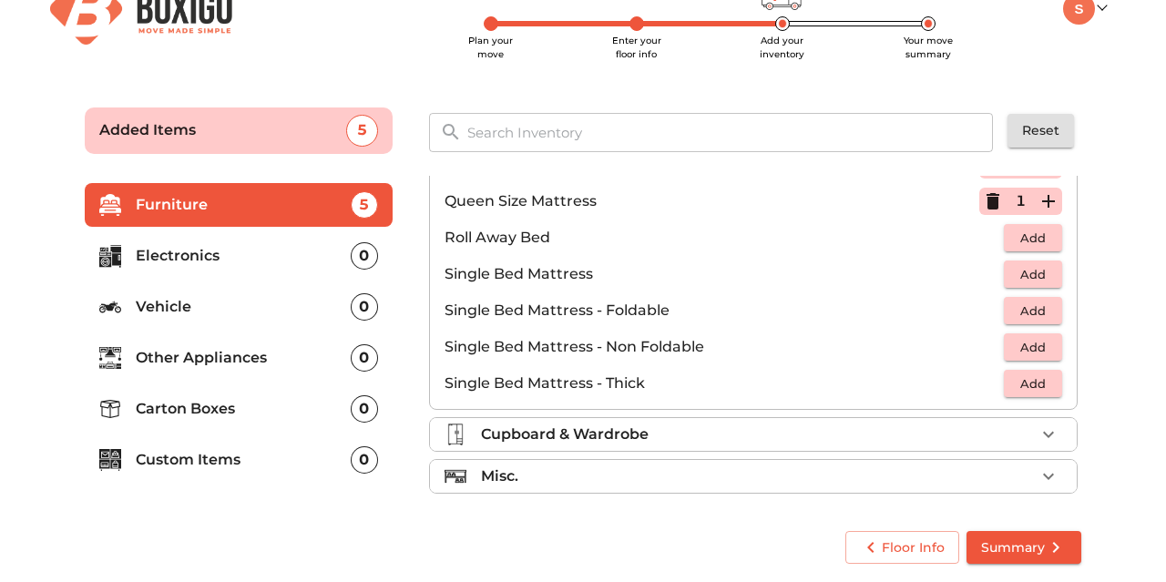
click at [932, 431] on div "Cupboard & Wardrobe" at bounding box center [758, 435] width 554 height 22
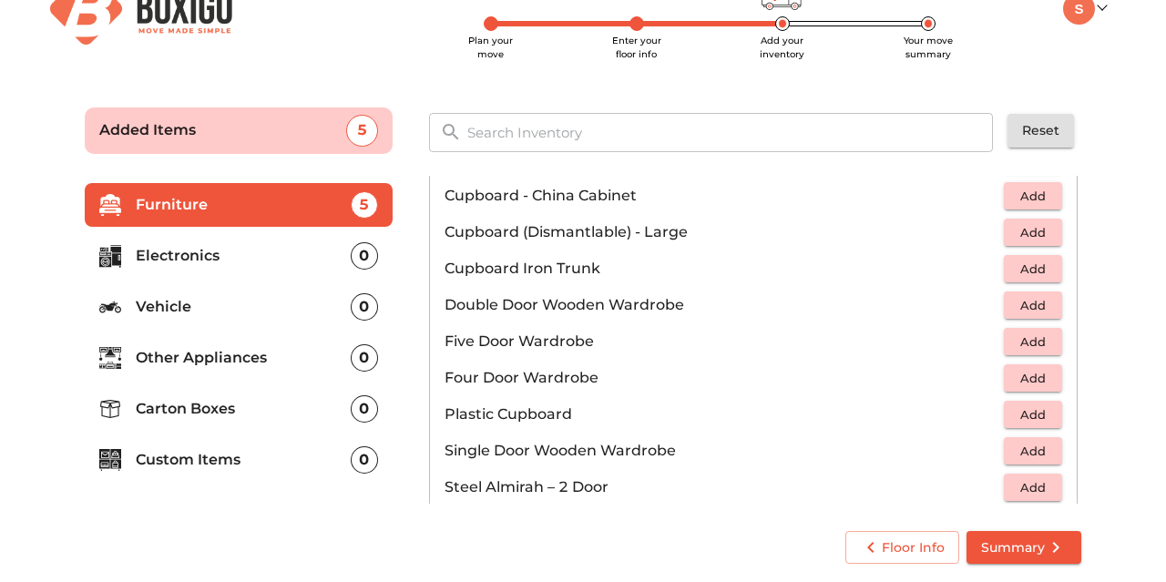
scroll to position [610, 0]
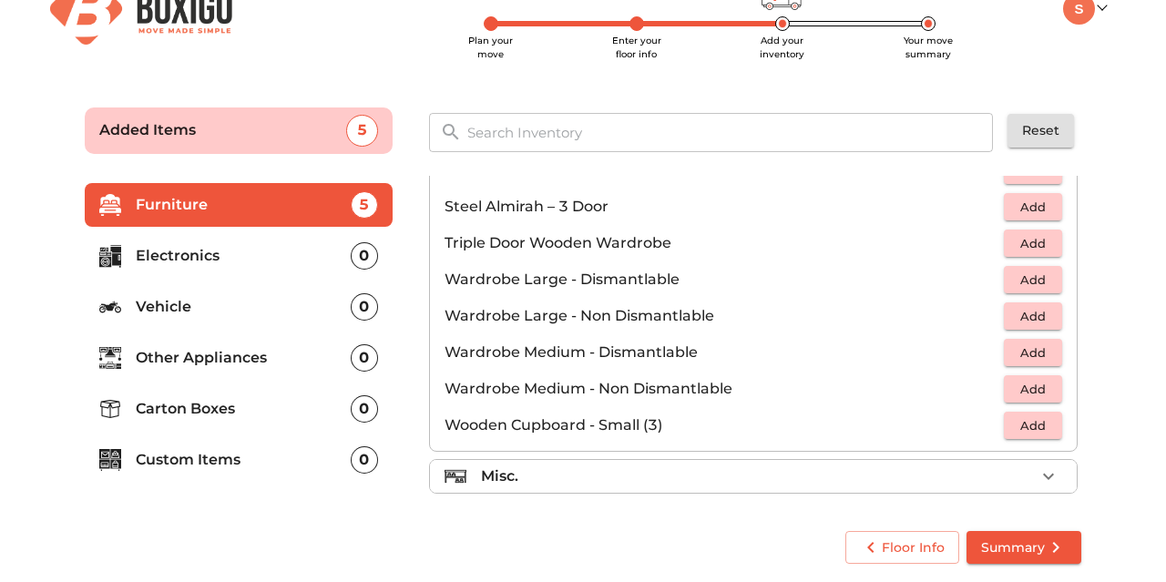
click at [826, 491] on ul "Sofa 1 Added Table 1 Added Chair Cot 1 Added Mattress 2 Added Cupboard & Wardro…" at bounding box center [753, 37] width 649 height 943
click at [826, 483] on li "Misc." at bounding box center [753, 476] width 647 height 33
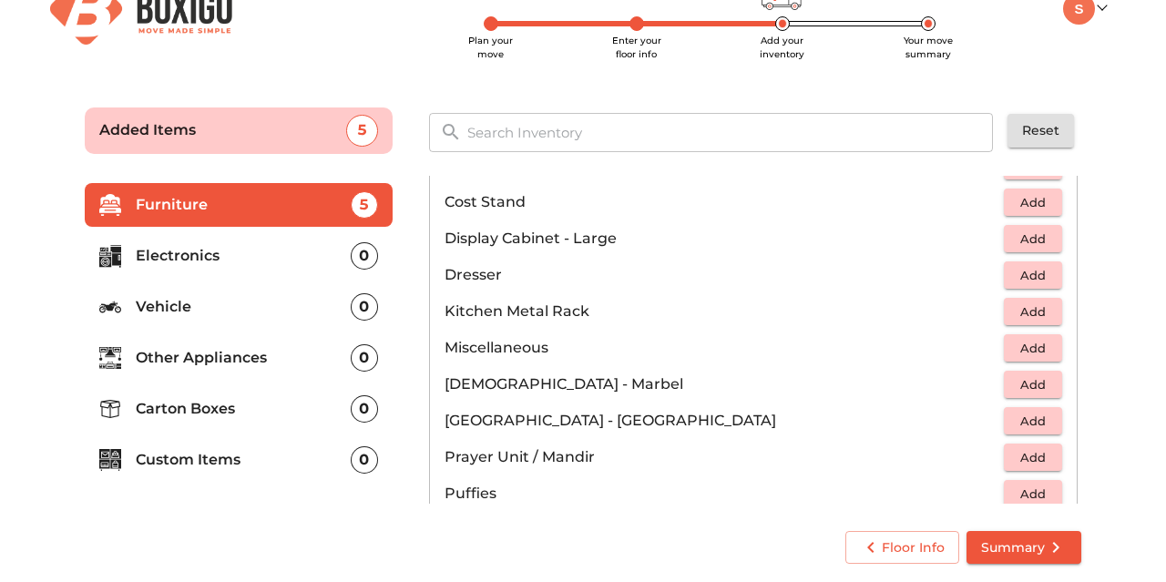
scroll to position [591, 0]
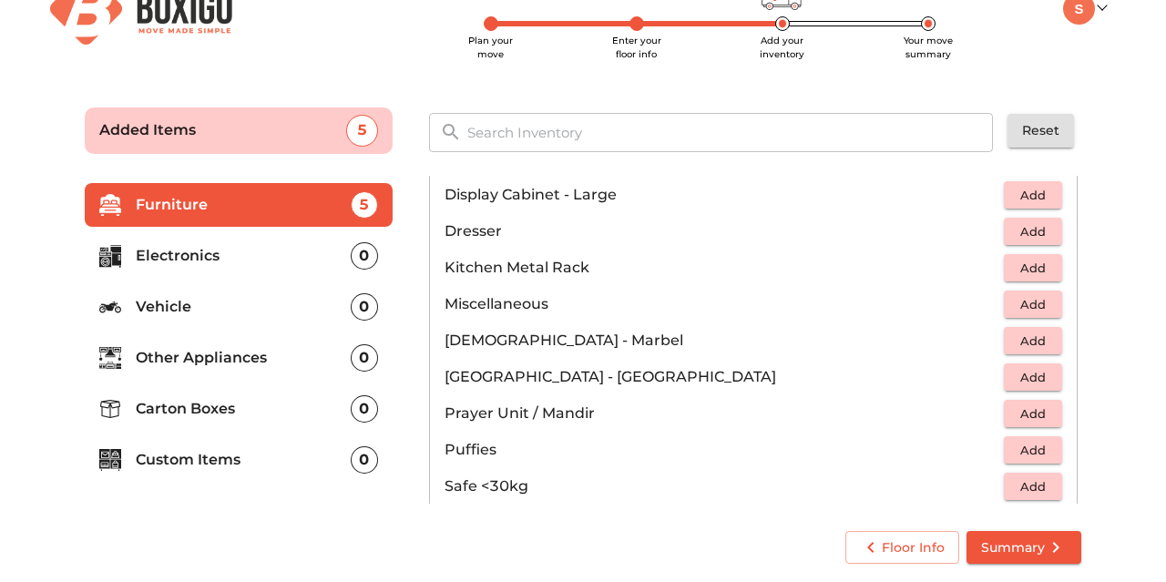
click at [1038, 369] on span "Add" at bounding box center [1033, 377] width 40 height 21
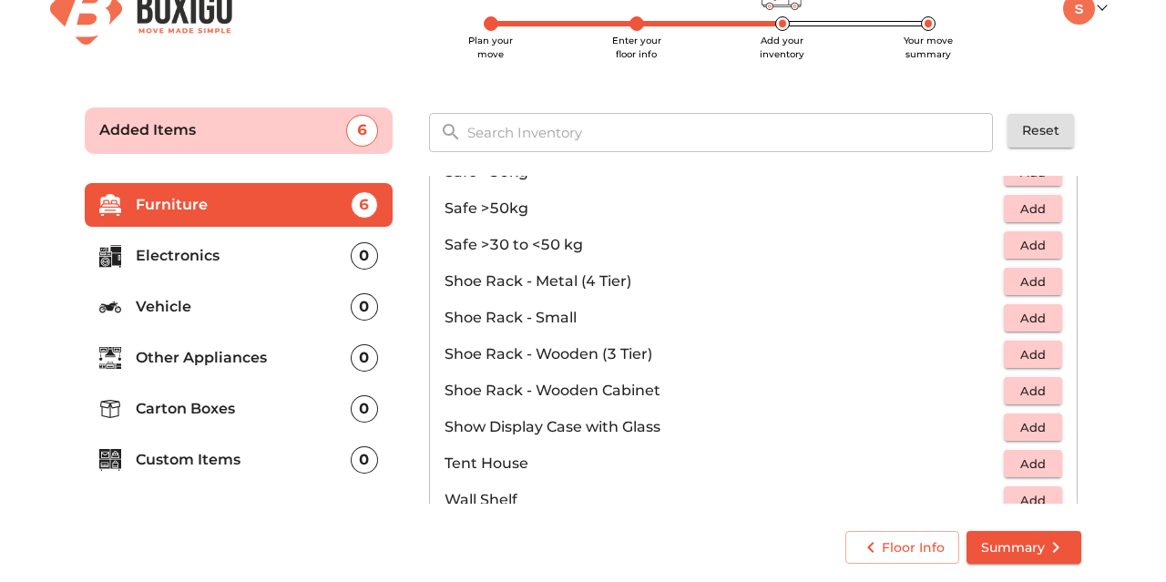
scroll to position [975, 0]
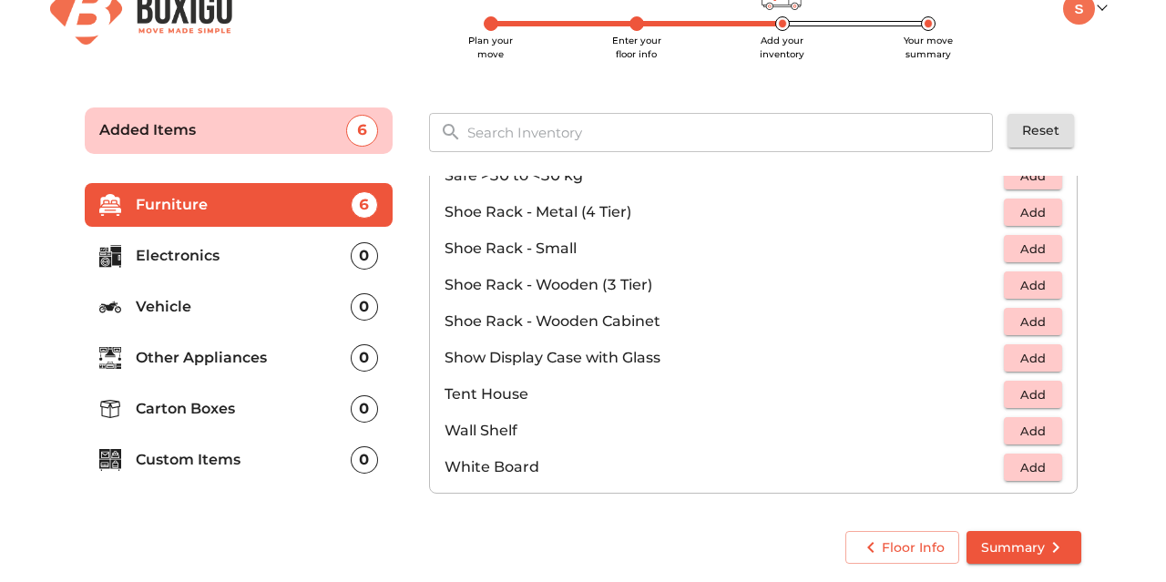
click at [1039, 551] on span "Summary" at bounding box center [1024, 548] width 86 height 23
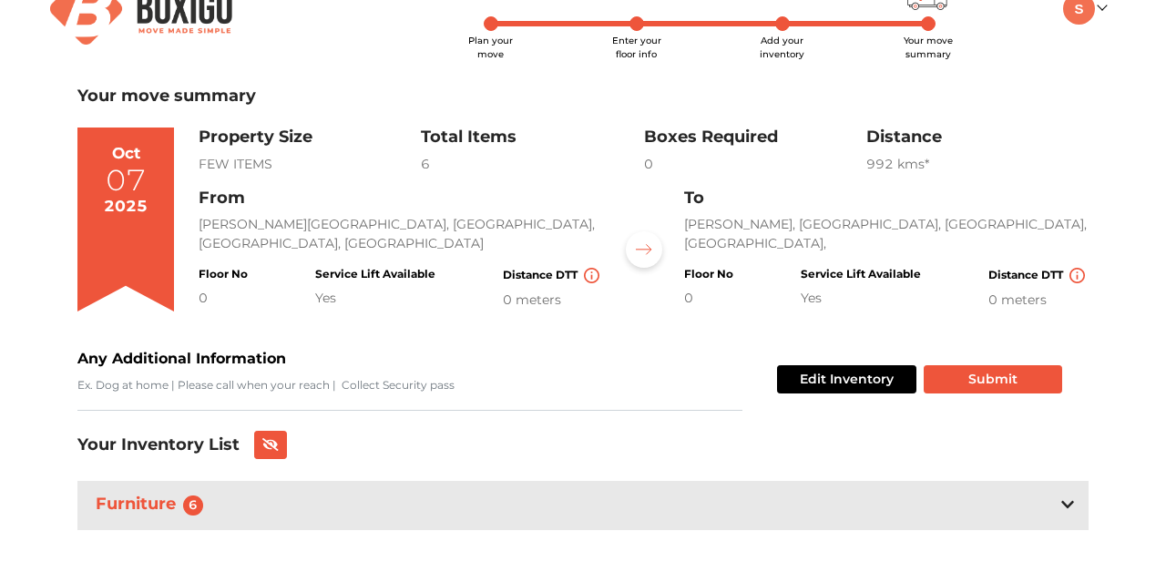
scroll to position [50, 0]
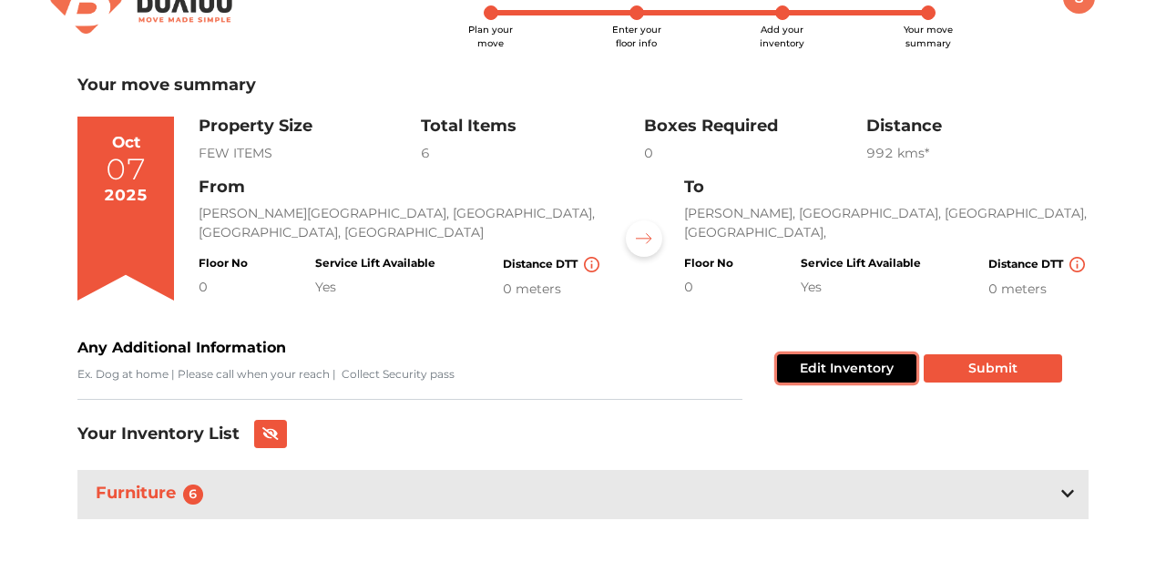
click at [847, 363] on button "Edit Inventory" at bounding box center [846, 368] width 139 height 28
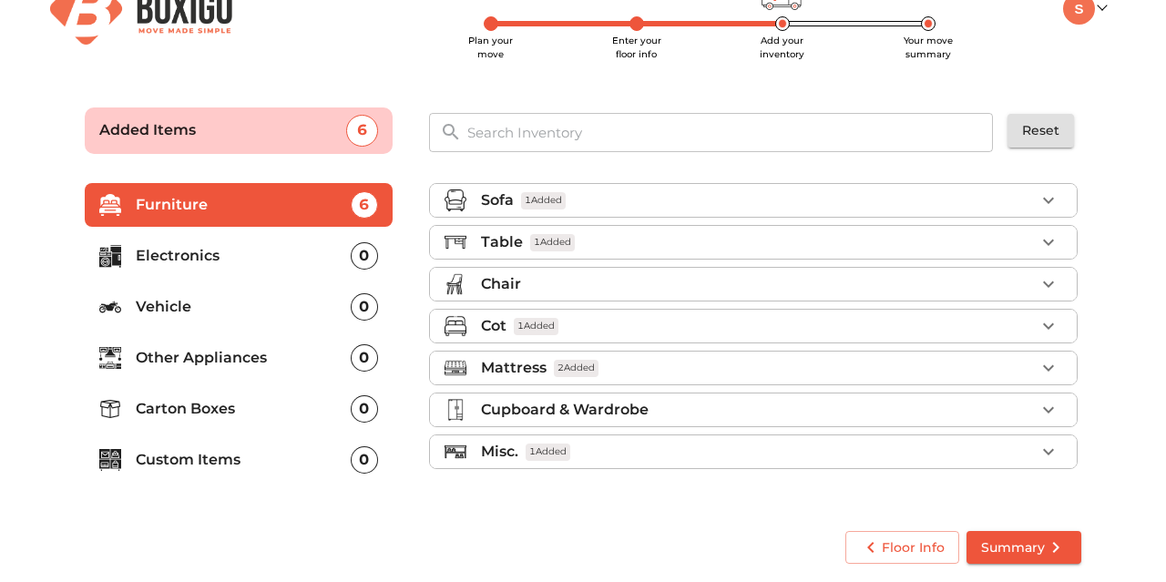
scroll to position [39, 0]
drag, startPoint x: 256, startPoint y: 236, endPoint x: 257, endPoint y: 258, distance: 21.9
click at [257, 236] on li "Electronics 0" at bounding box center [239, 256] width 308 height 44
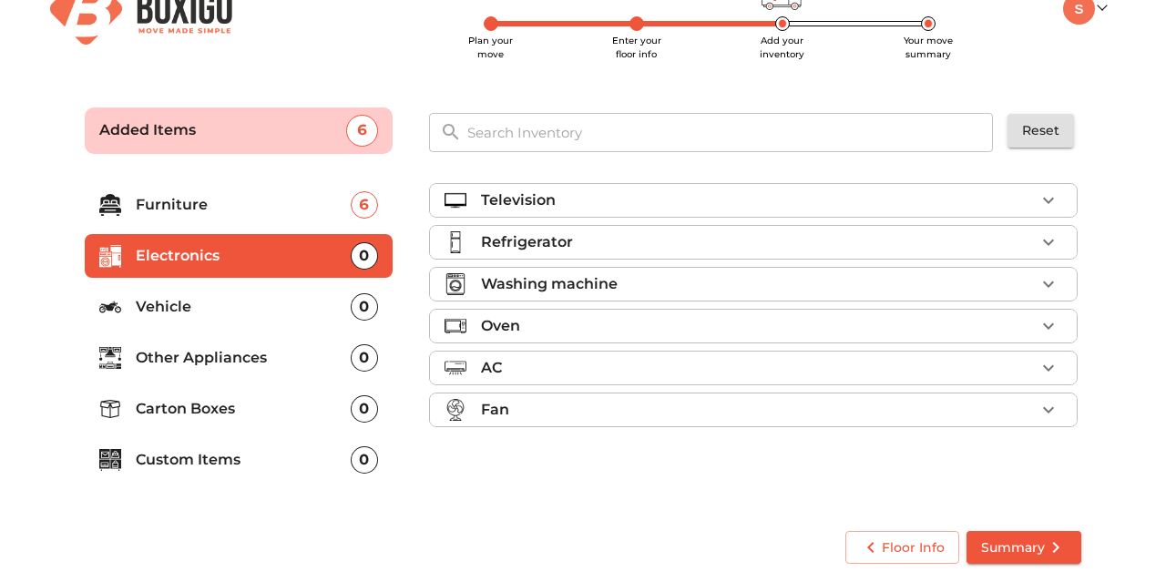
click at [925, 207] on div "Television" at bounding box center [758, 200] width 554 height 22
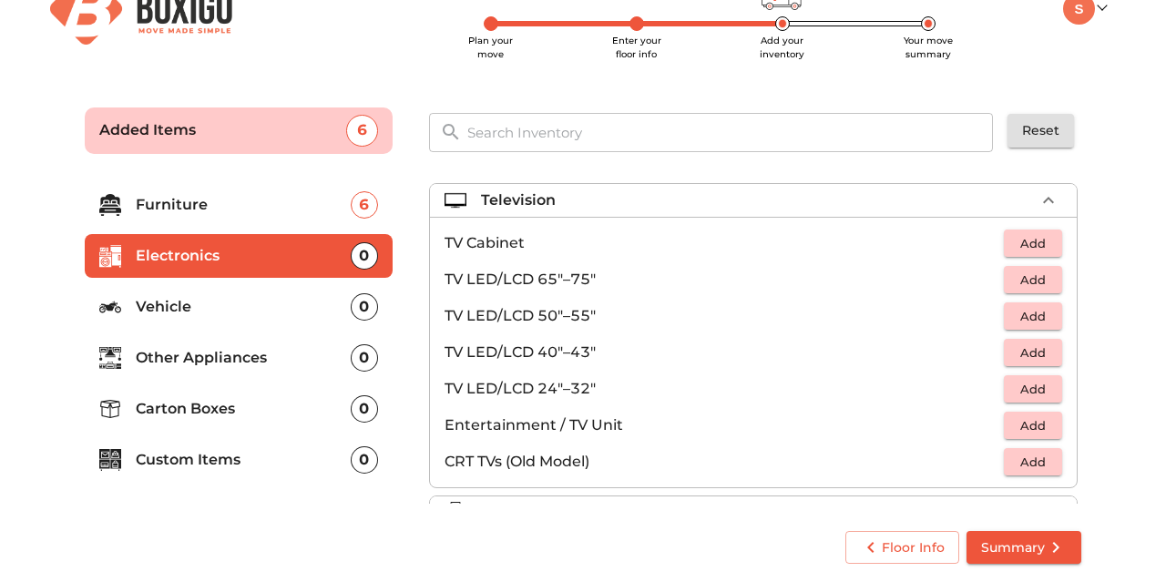
click at [1045, 275] on span "Add" at bounding box center [1033, 280] width 40 height 21
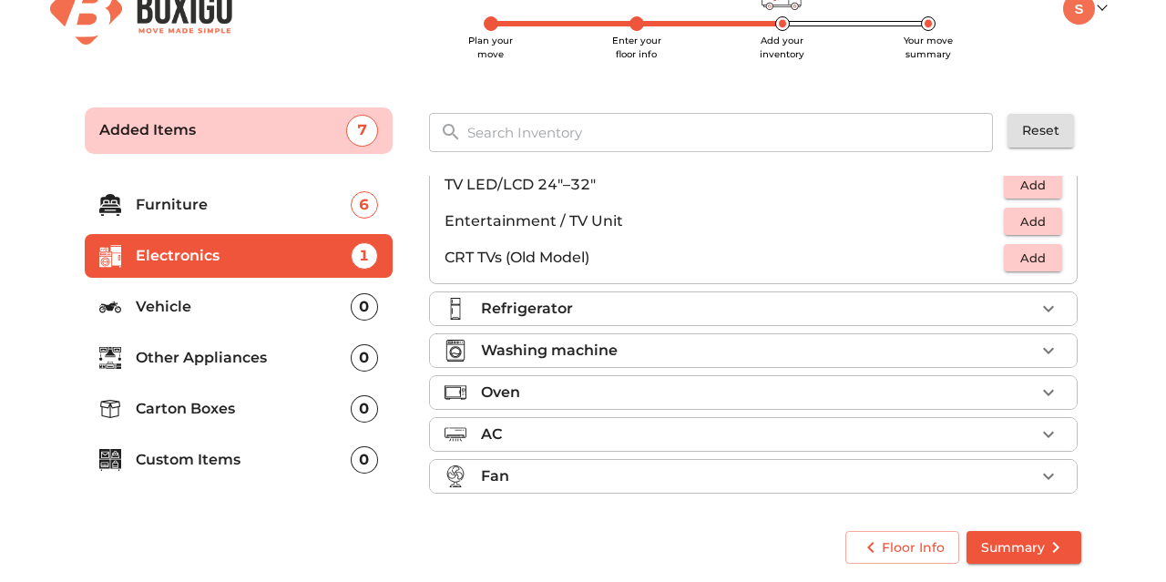
click at [506, 311] on p "Refrigerator" at bounding box center [527, 309] width 92 height 22
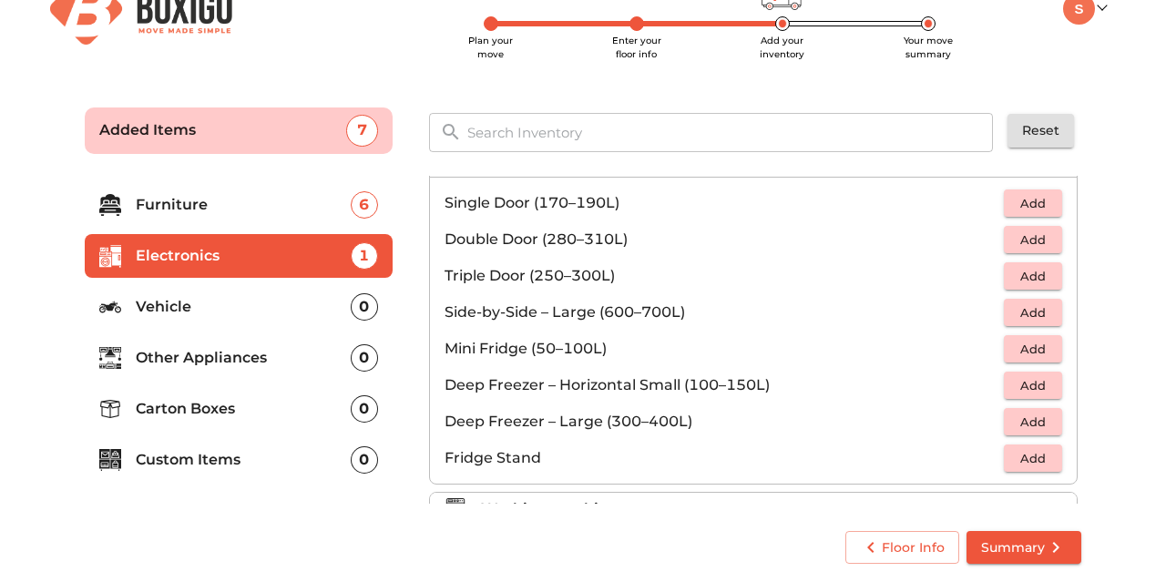
scroll to position [74, 0]
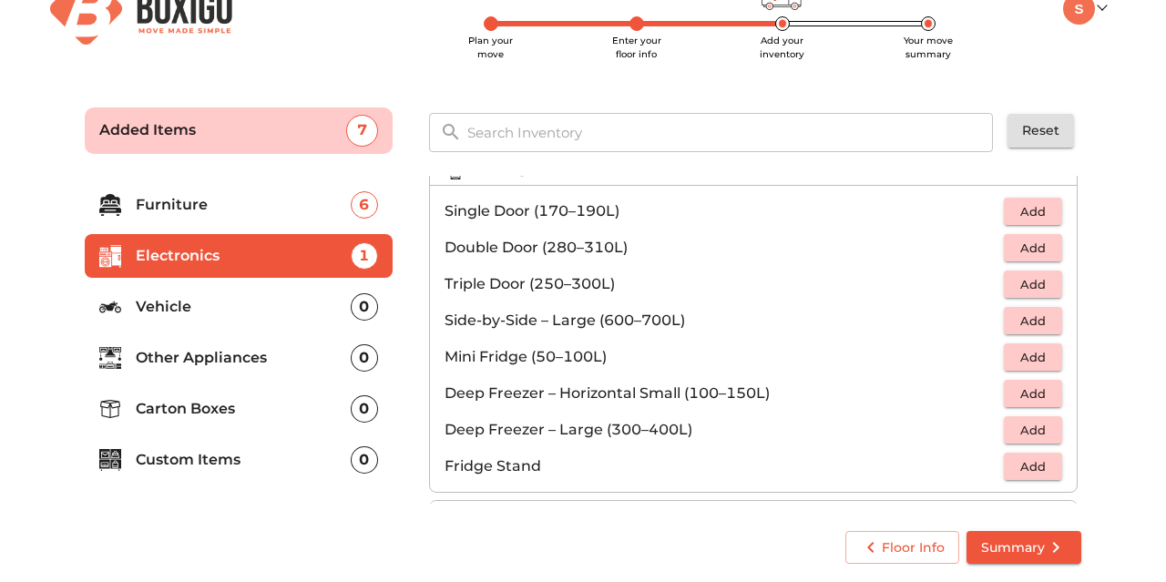
click at [1027, 243] on span "Add" at bounding box center [1033, 248] width 40 height 21
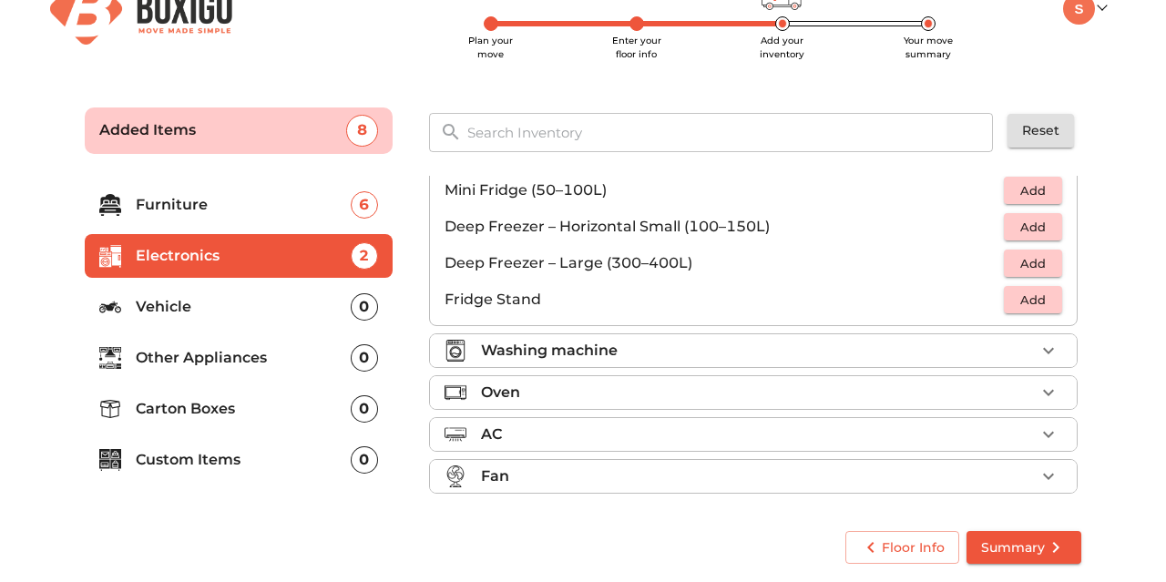
click at [562, 354] on p "Washing machine" at bounding box center [549, 351] width 137 height 22
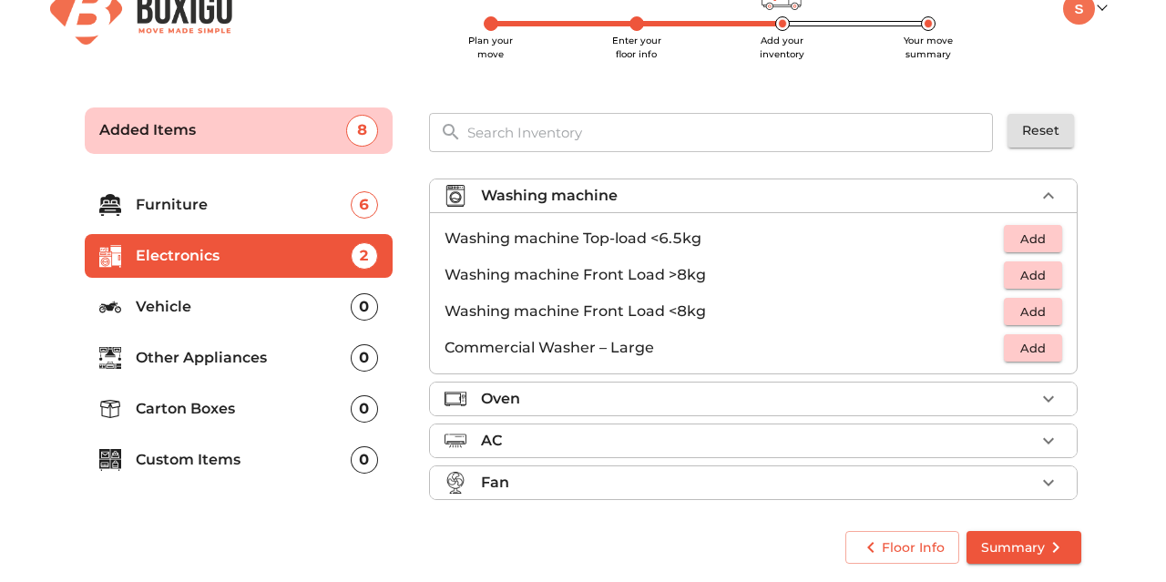
scroll to position [83, 0]
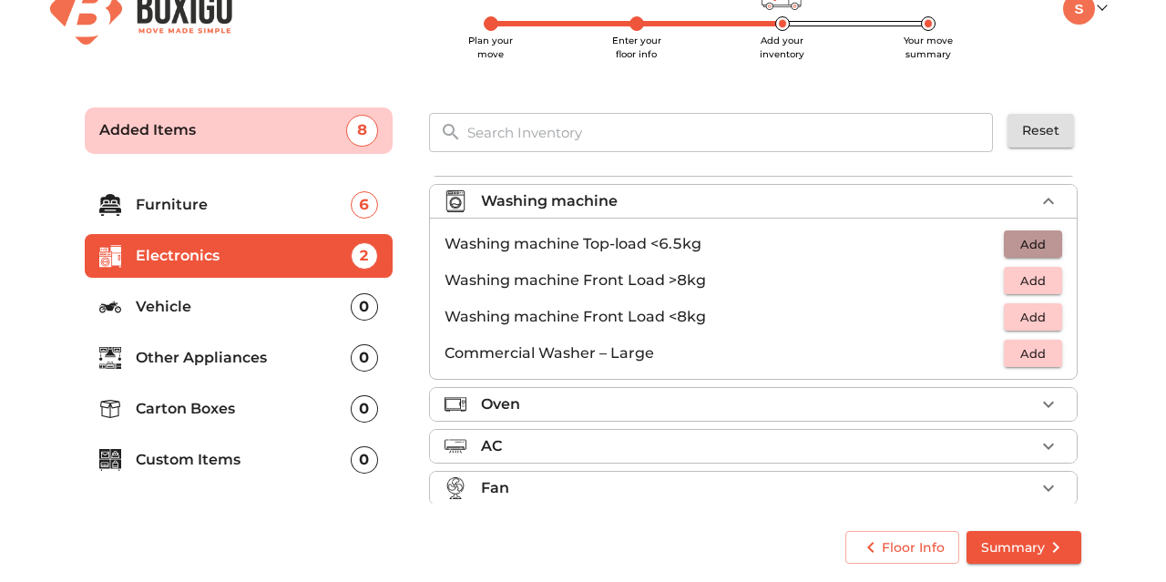
drag, startPoint x: 1044, startPoint y: 238, endPoint x: 802, endPoint y: 316, distance: 253.8
click at [1043, 240] on span "Add" at bounding box center [1033, 244] width 40 height 21
click at [504, 394] on p "Oven" at bounding box center [500, 405] width 39 height 22
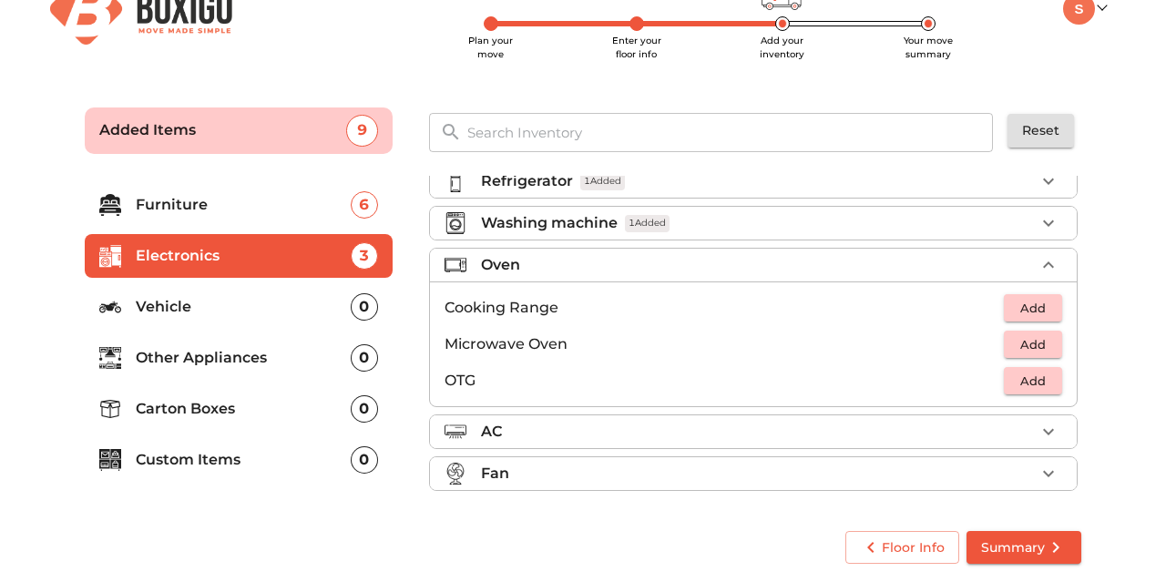
scroll to position [58, 0]
click at [1035, 365] on li "OTG Add" at bounding box center [753, 383] width 647 height 36
click at [1035, 373] on span "Add" at bounding box center [1033, 383] width 40 height 21
click at [262, 306] on p "Vehicle" at bounding box center [243, 307] width 215 height 22
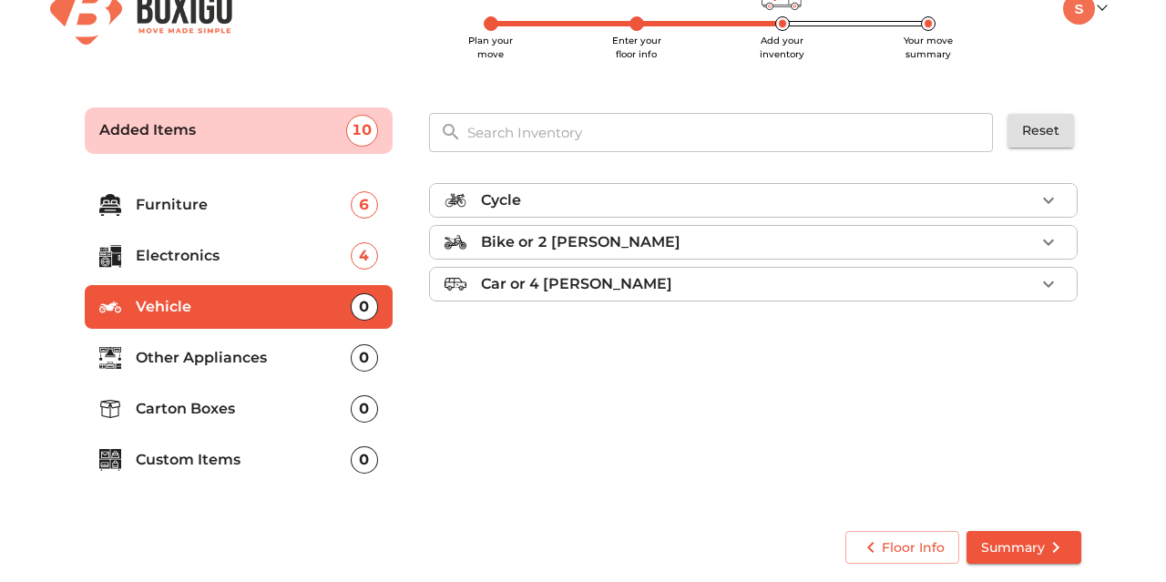
scroll to position [0, 0]
click at [659, 240] on div "Bike or 2 wheeler" at bounding box center [758, 242] width 554 height 22
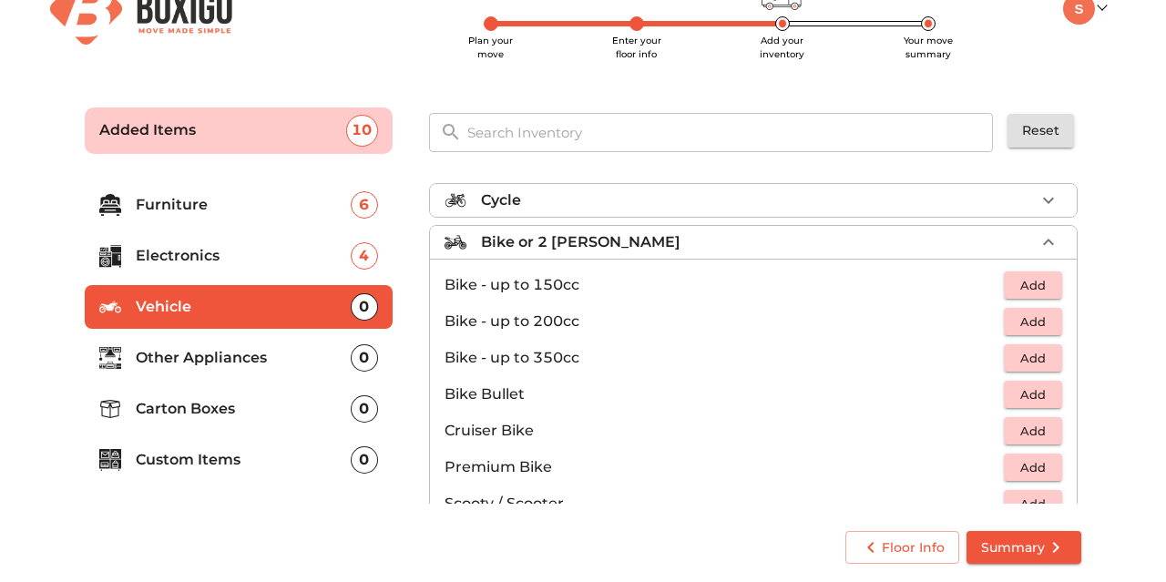
click at [580, 298] on li "Bike - up to 150cc Add" at bounding box center [753, 285] width 647 height 36
drag, startPoint x: 1039, startPoint y: 277, endPoint x: 945, endPoint y: 360, distance: 125.9
click at [1039, 277] on span "Add" at bounding box center [1033, 285] width 40 height 21
click at [292, 368] on p "Other Appliances" at bounding box center [243, 358] width 215 height 22
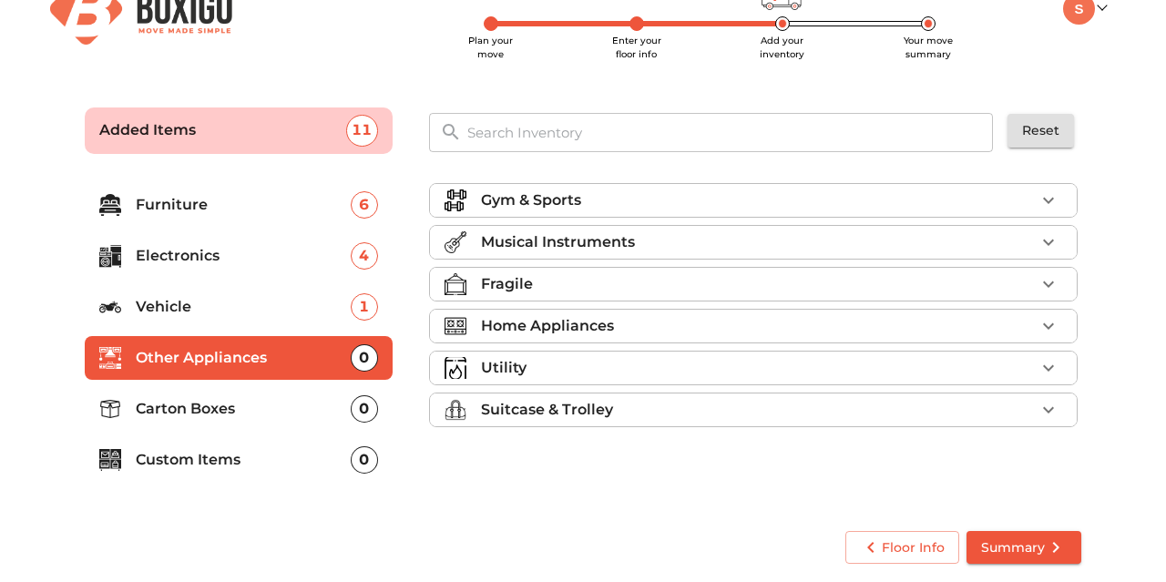
click at [580, 315] on p "Home Appliances" at bounding box center [547, 326] width 133 height 22
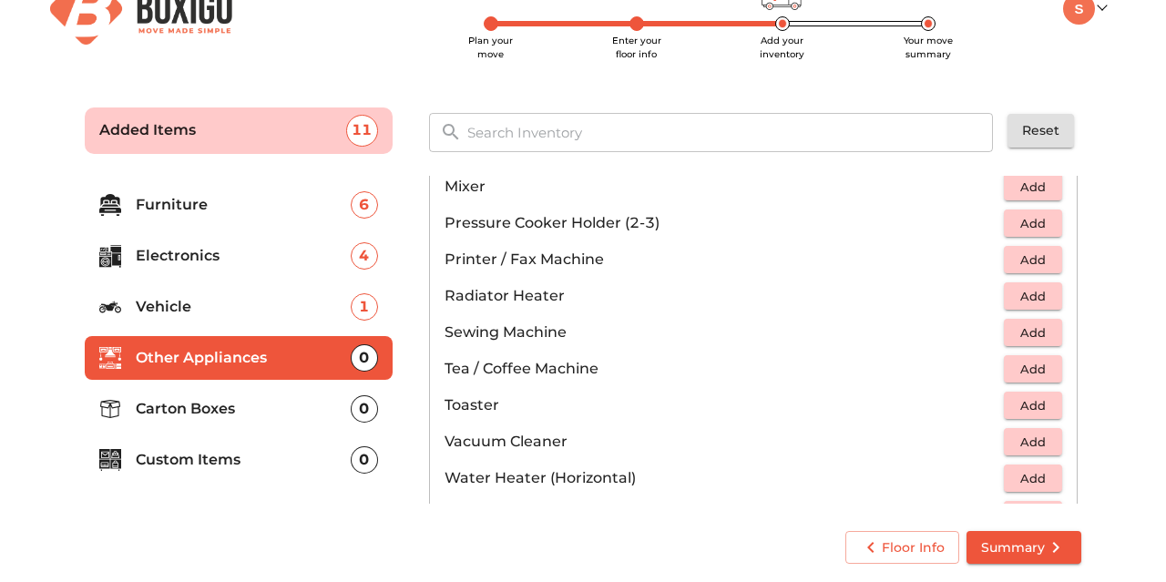
scroll to position [1261, 0]
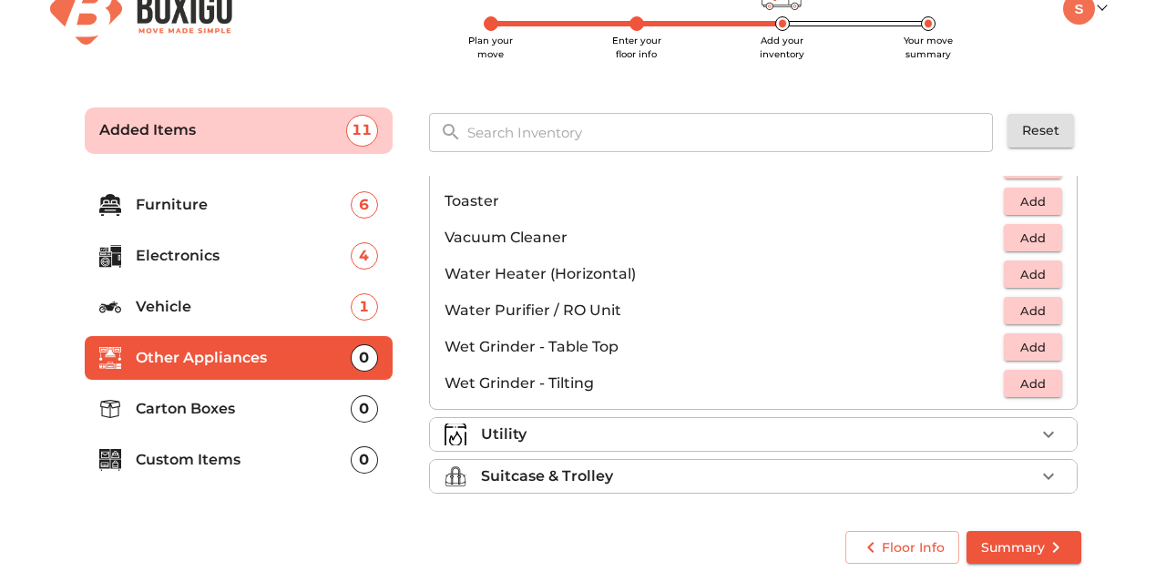
click at [1037, 343] on span "Add" at bounding box center [1033, 347] width 40 height 21
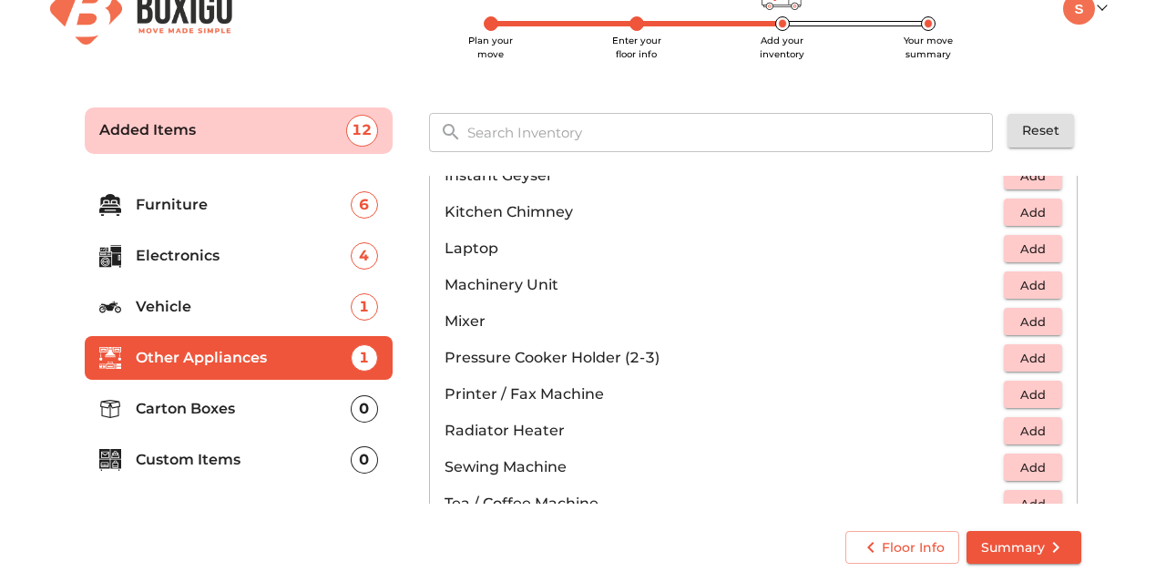
scroll to position [944, 0]
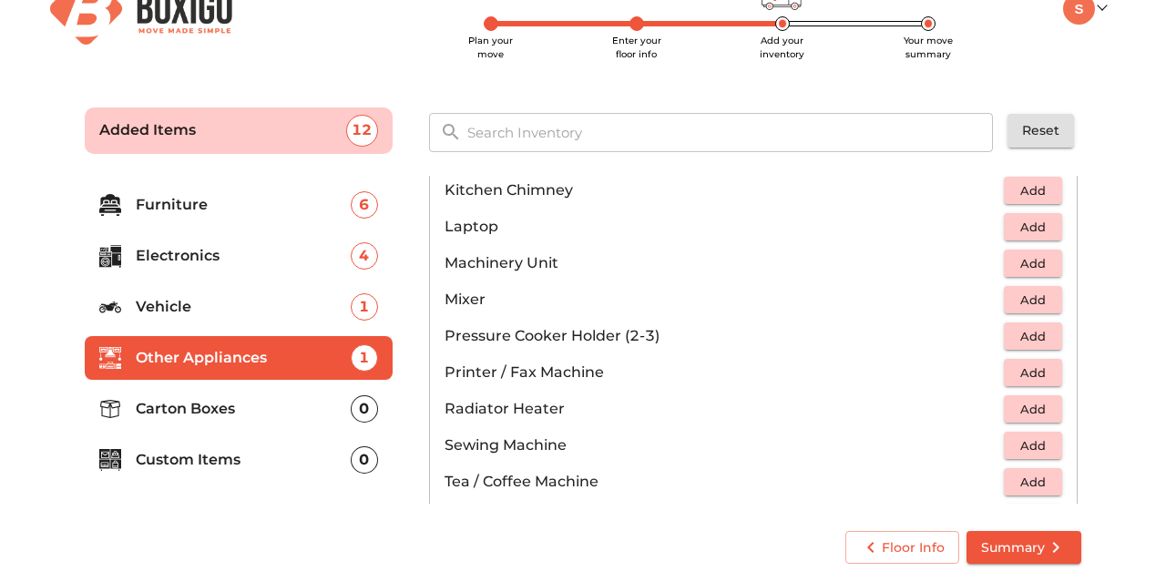
click at [1008, 296] on button "Add" at bounding box center [1033, 300] width 58 height 28
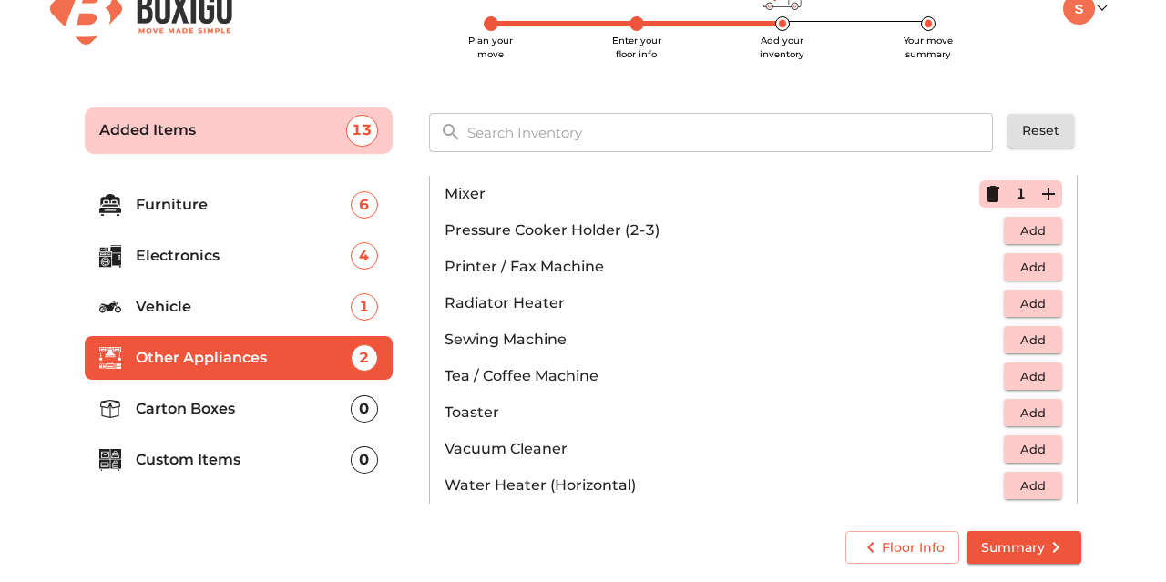
click at [275, 409] on p "Carton Boxes" at bounding box center [243, 409] width 215 height 22
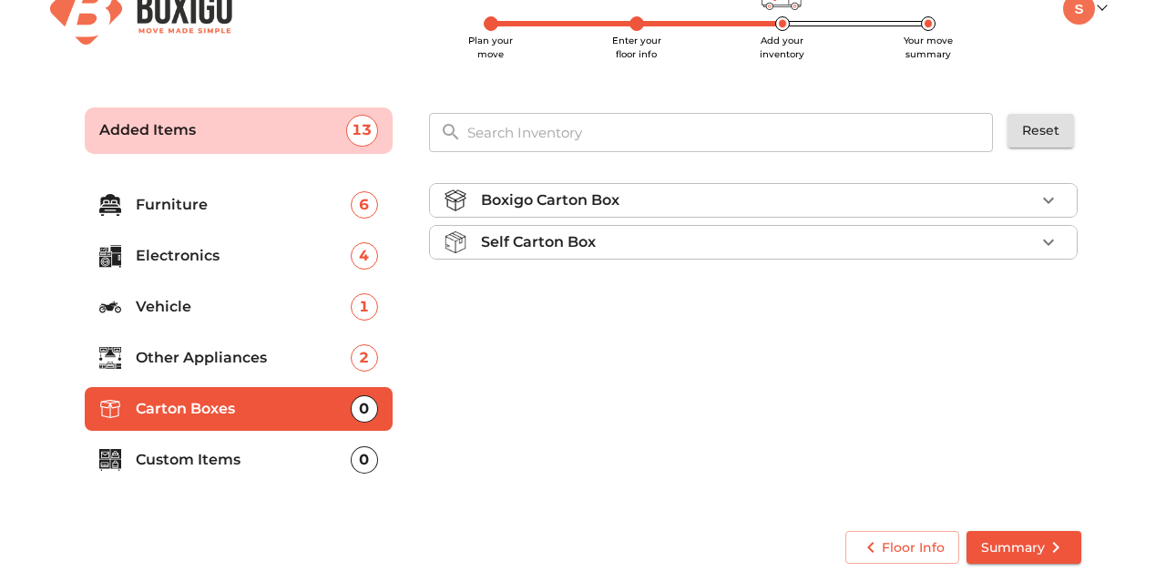
scroll to position [0, 0]
click at [691, 205] on div "Boxigo Carton Box" at bounding box center [758, 200] width 554 height 22
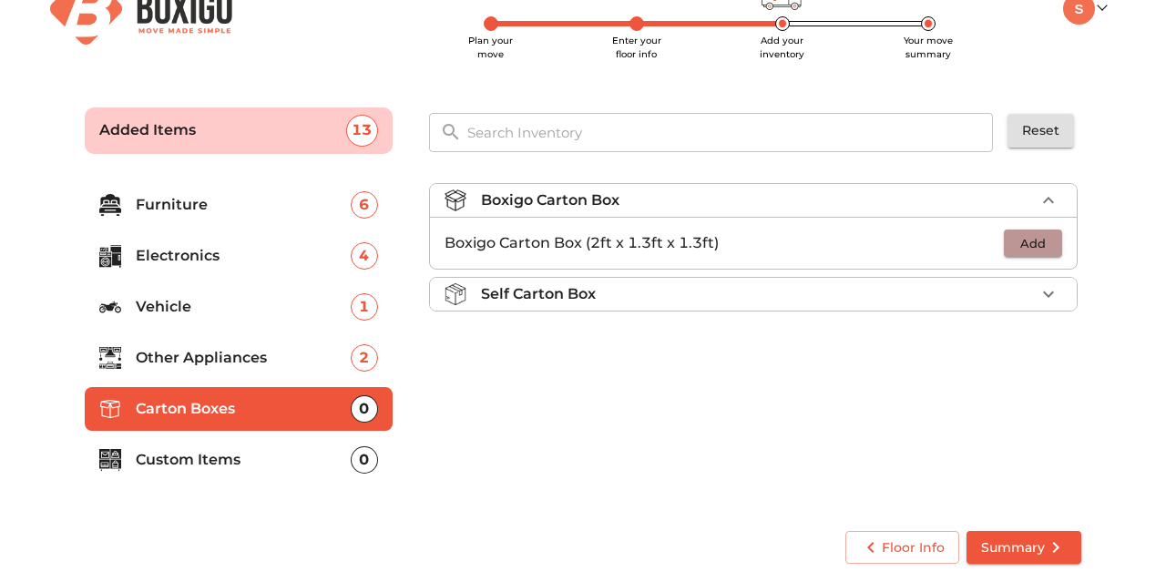
click at [1020, 230] on button "Add" at bounding box center [1033, 244] width 58 height 28
click at [1054, 240] on icon "button" at bounding box center [1048, 243] width 22 height 22
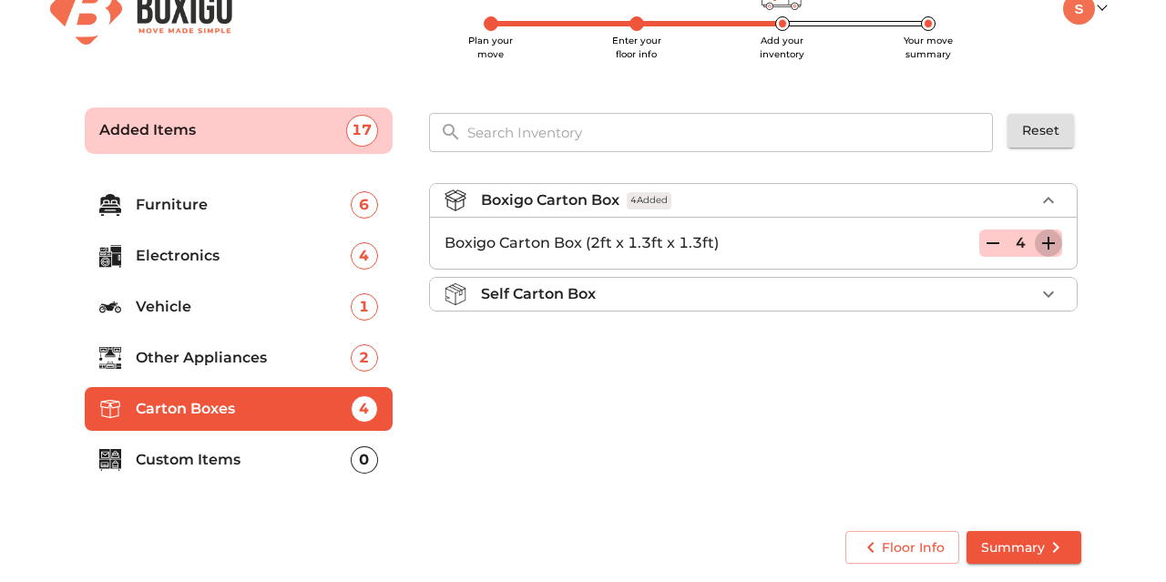
click at [1054, 240] on icon "button" at bounding box center [1048, 243] width 22 height 22
click at [300, 445] on li "Custom Items 0" at bounding box center [239, 460] width 308 height 44
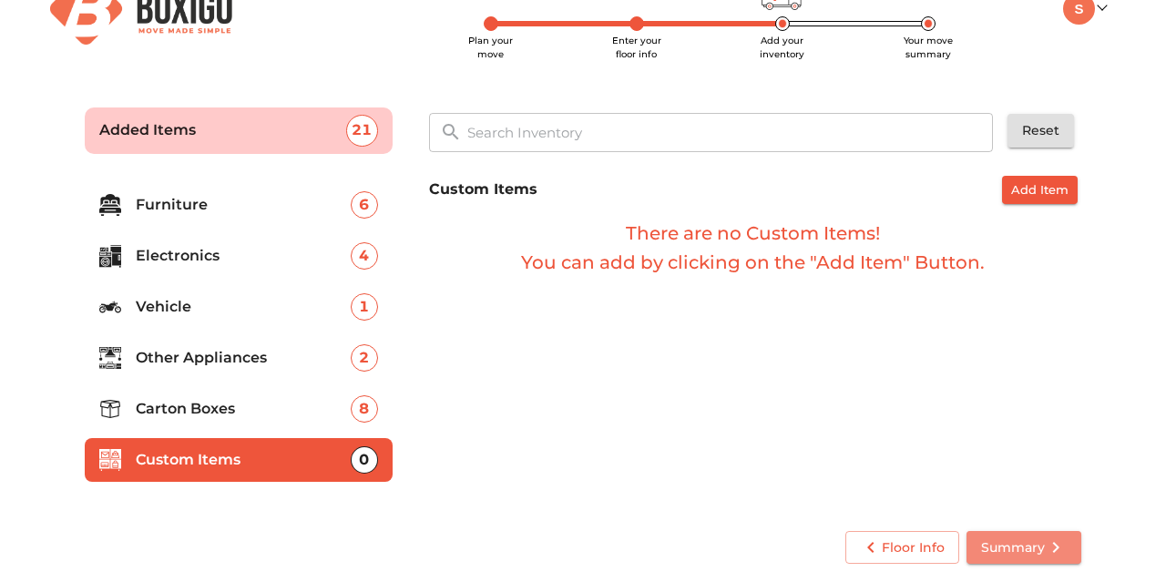
click at [1023, 562] on button "Summary" at bounding box center [1023, 548] width 115 height 34
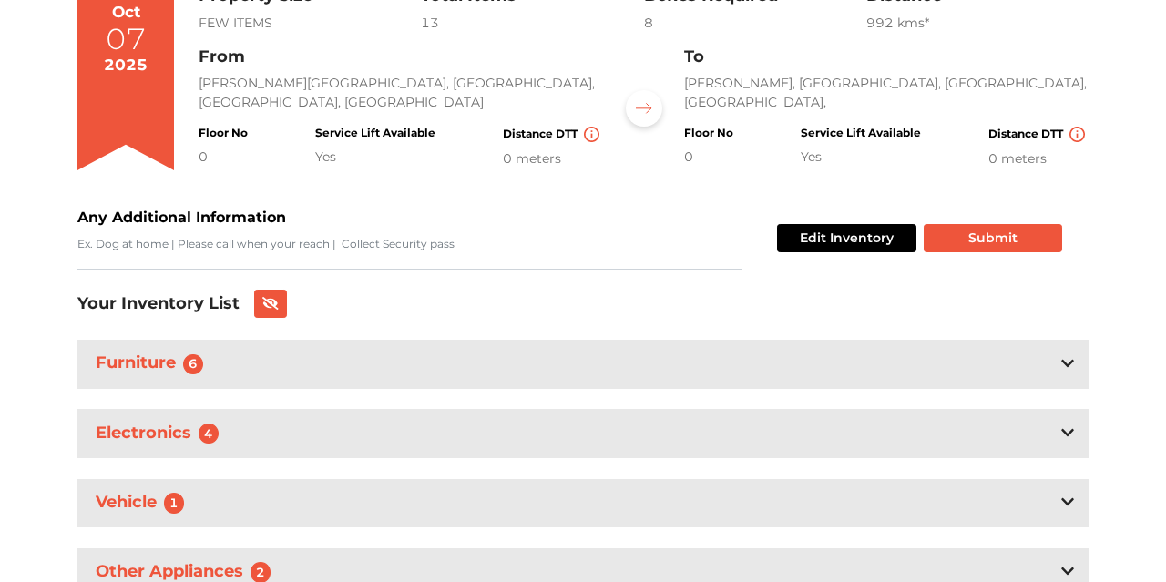
scroll to position [328, 0]
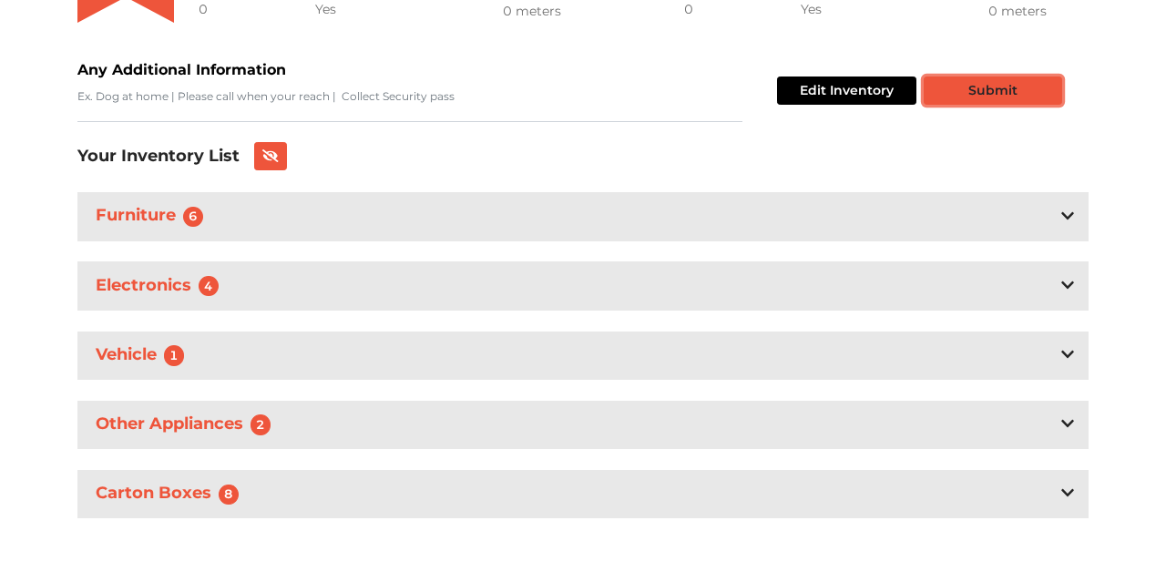
click at [936, 87] on button "Submit" at bounding box center [993, 91] width 138 height 28
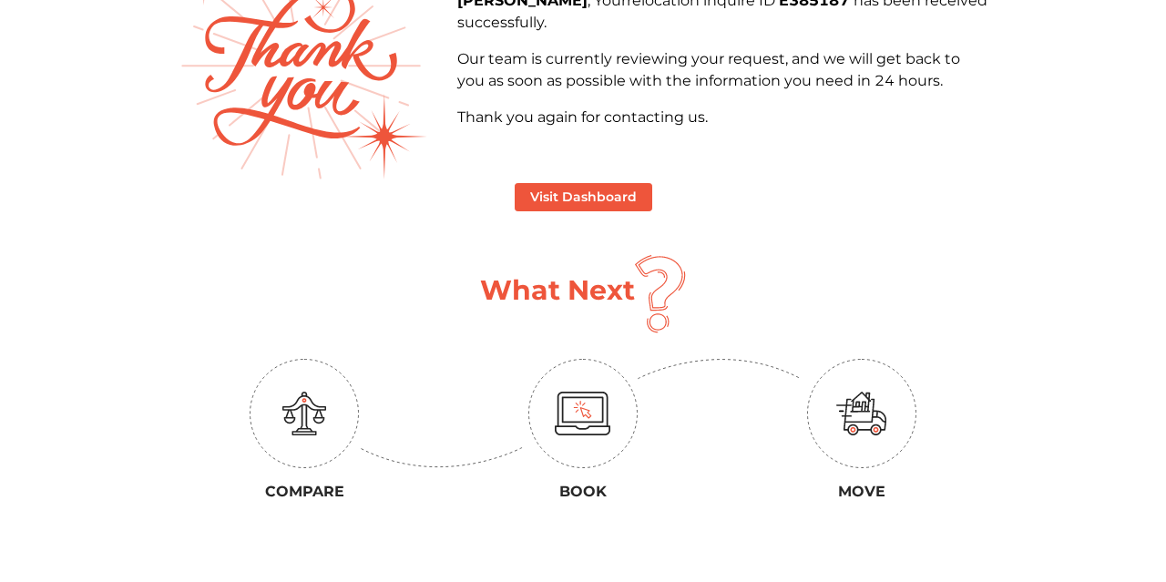
scroll to position [189, 0]
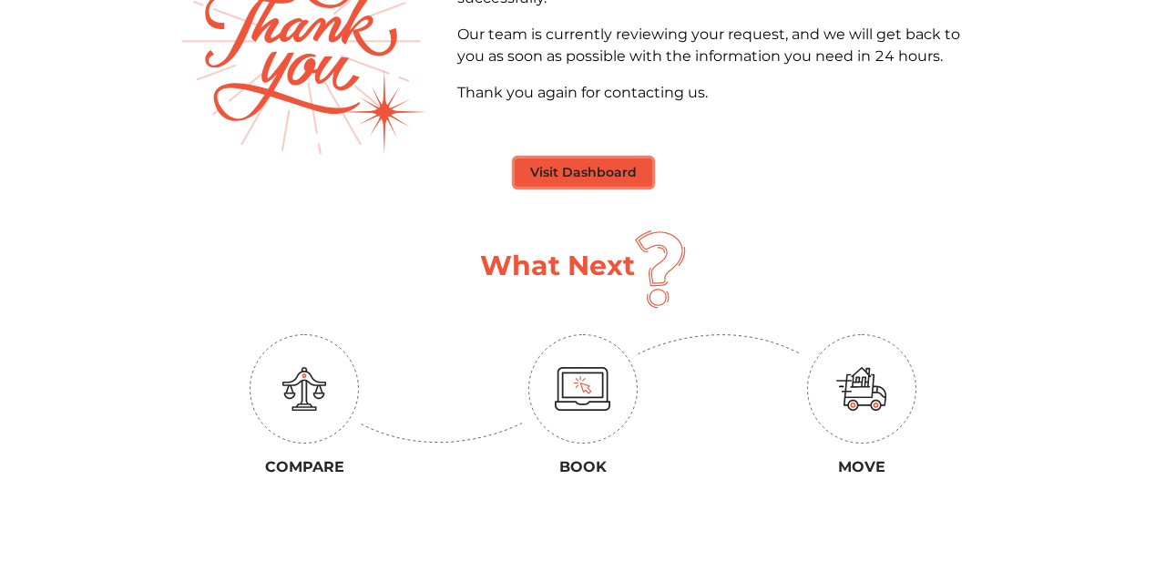
click at [600, 165] on button "Visit Dashboard" at bounding box center [584, 172] width 138 height 28
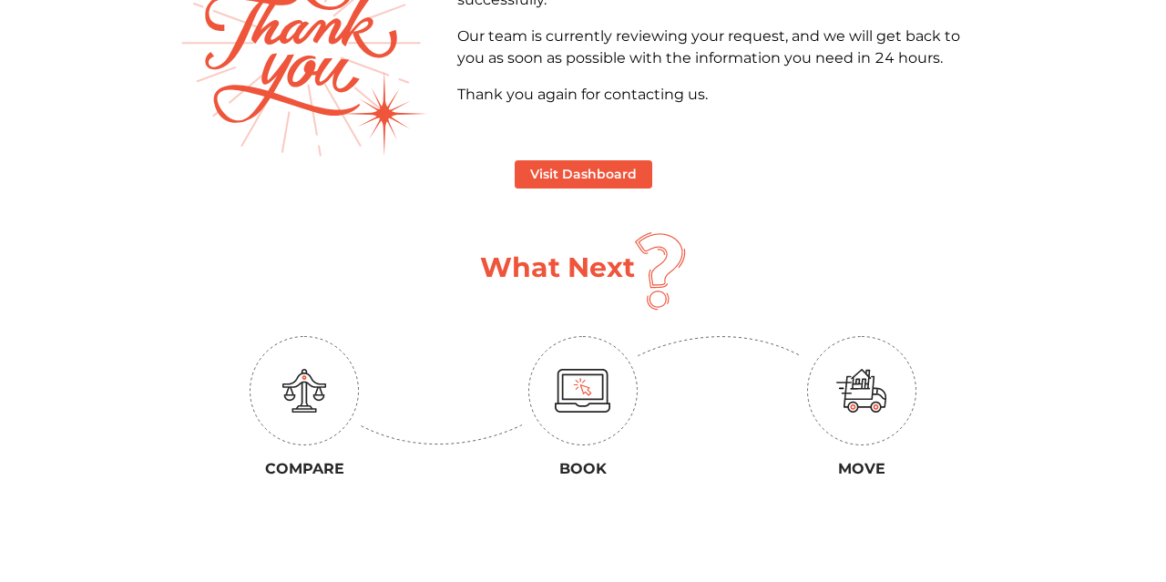
scroll to position [189, 0]
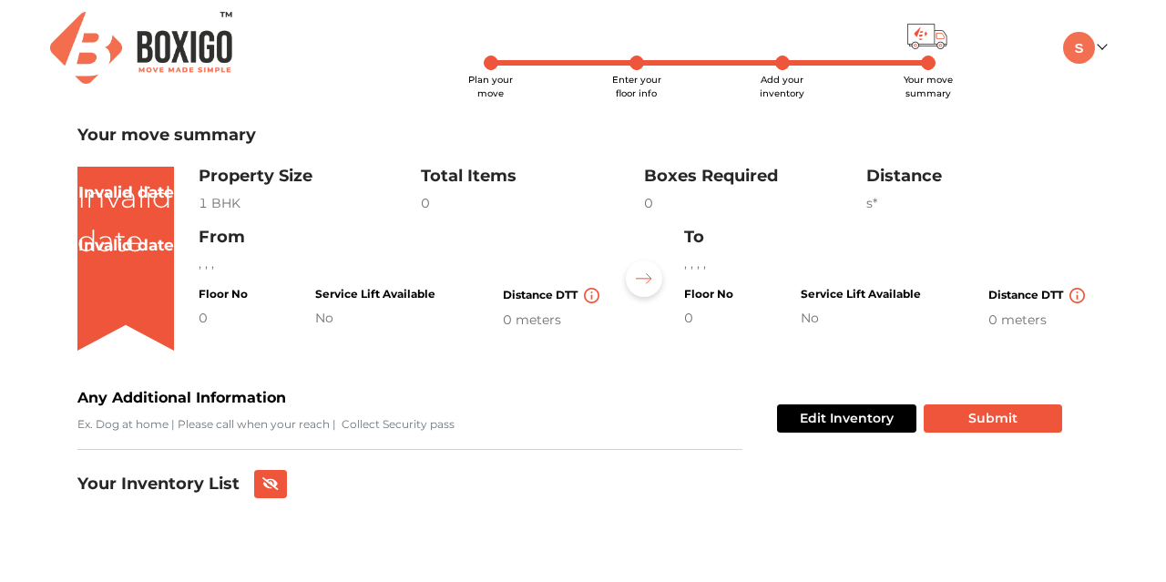
scroll to position [39, 0]
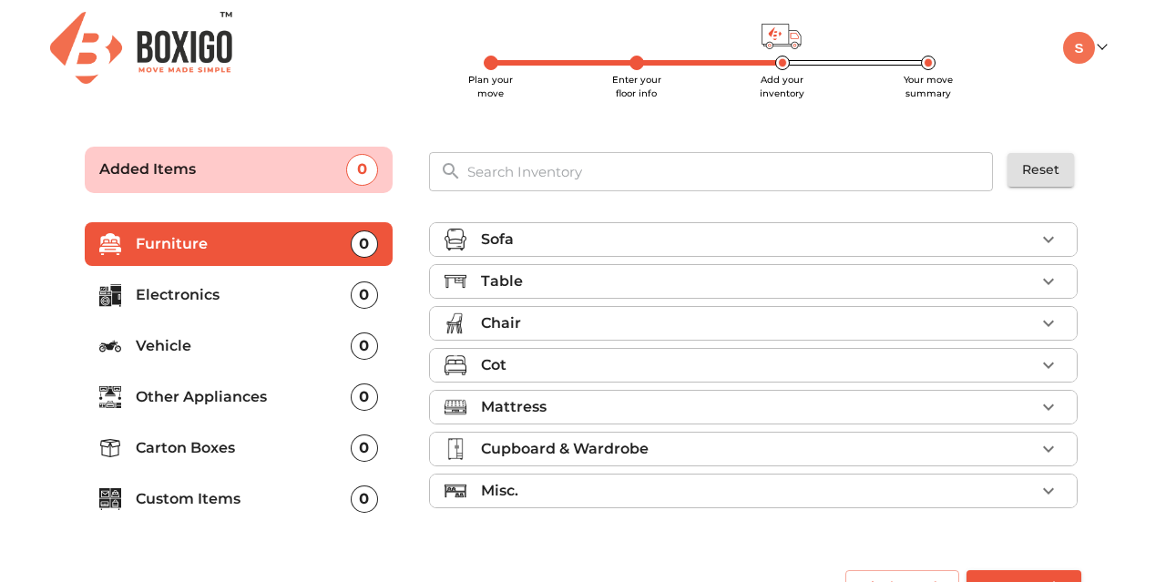
scroll to position [39, 0]
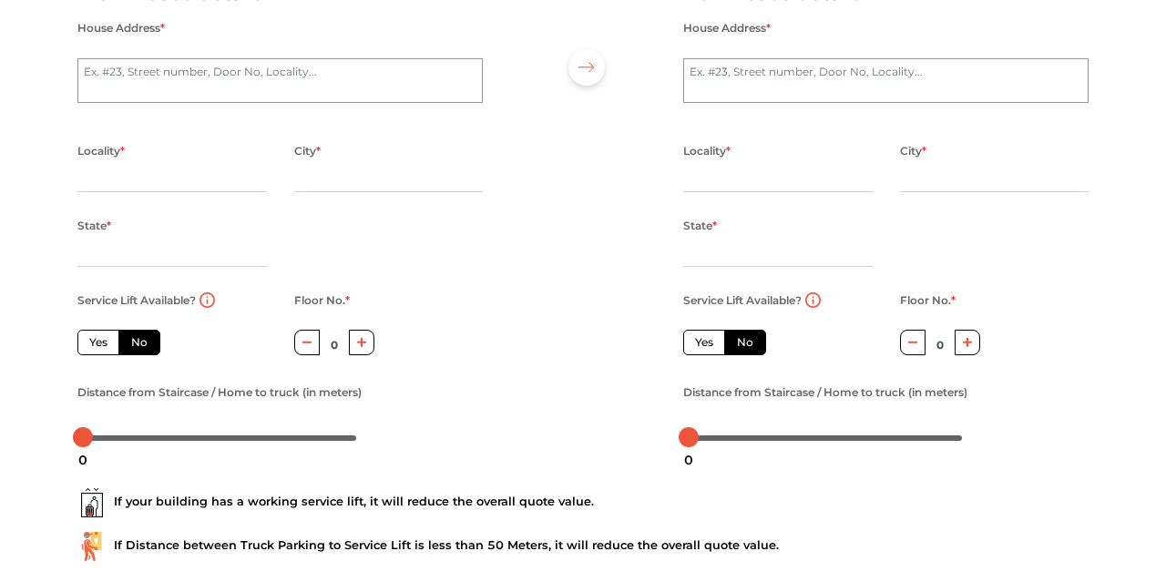
scroll to position [166, 0]
